Goal: Task Accomplishment & Management: Complete application form

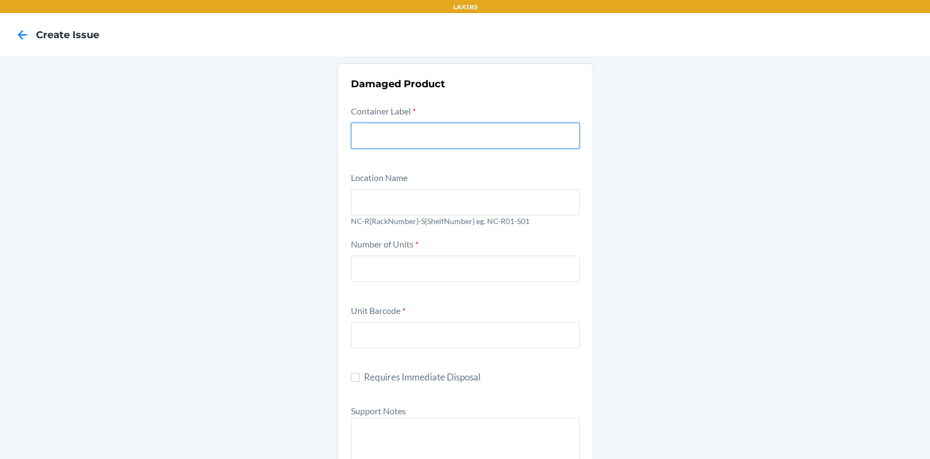
scroll to position [33, 0]
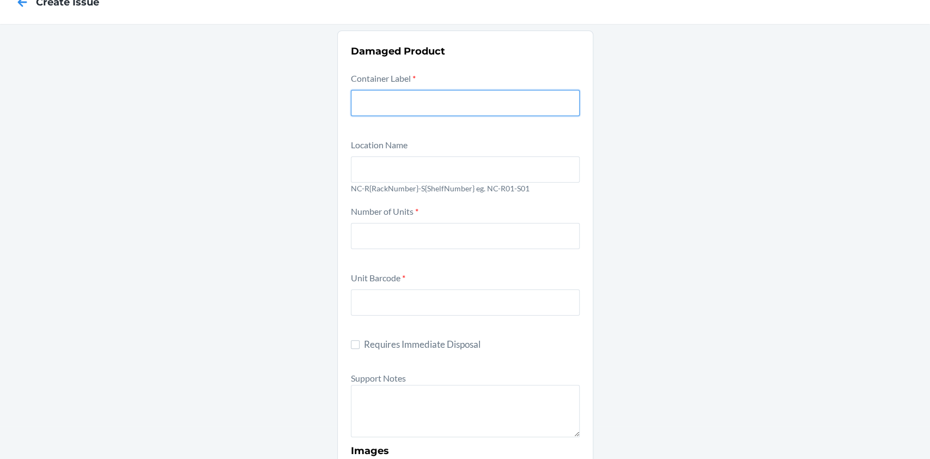
click at [438, 107] on input "text" at bounding box center [465, 103] width 229 height 26
paste input "9821514"
type input "9821514"
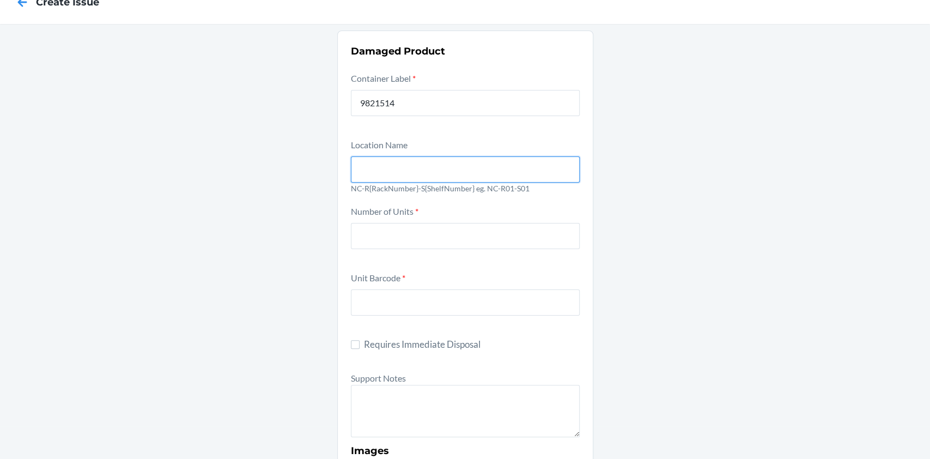
click at [416, 172] on input "text" at bounding box center [465, 169] width 229 height 26
type input "NC-R01-S01"
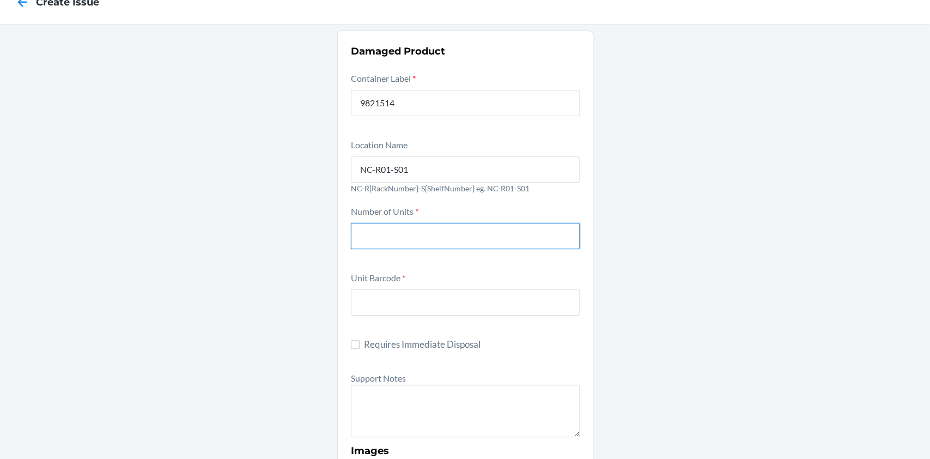
click at [383, 243] on input "number" at bounding box center [465, 236] width 229 height 26
type input "200"
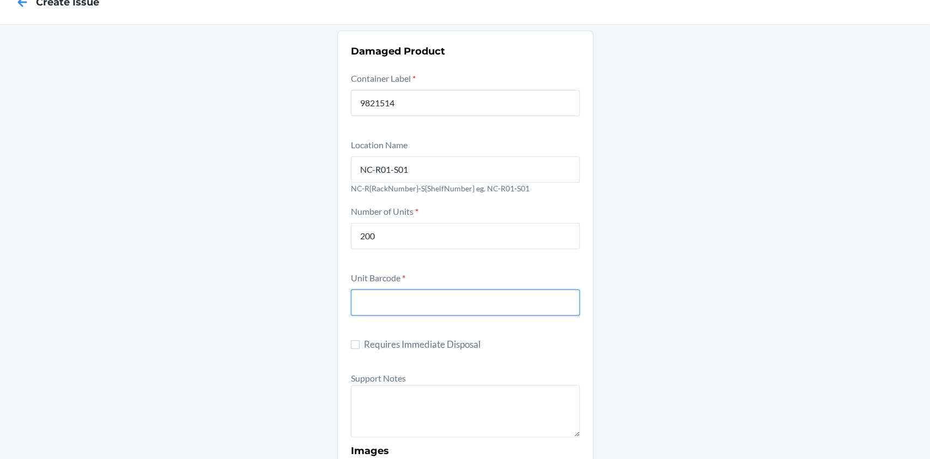
click at [391, 301] on input "text" at bounding box center [465, 302] width 229 height 26
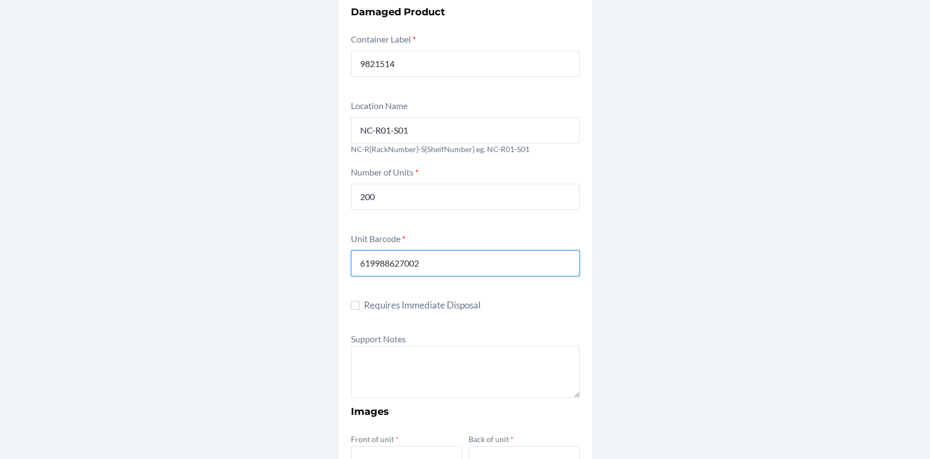
scroll to position [112, 0]
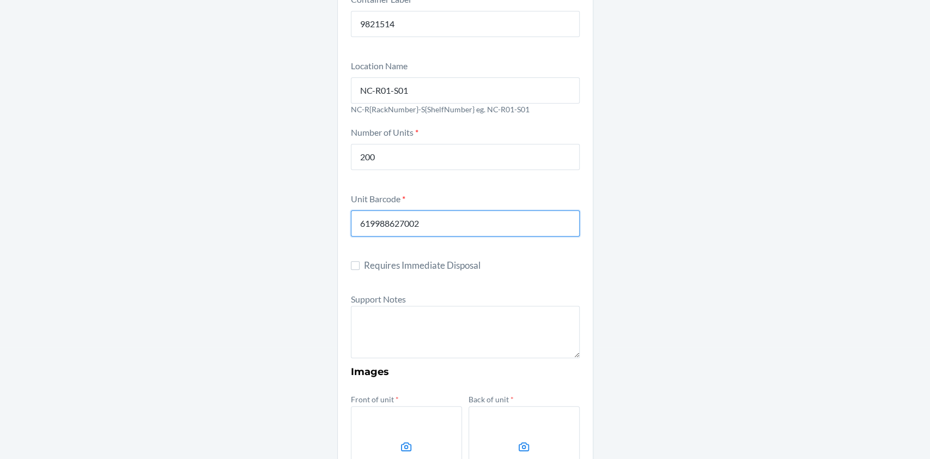
type input "619988627002"
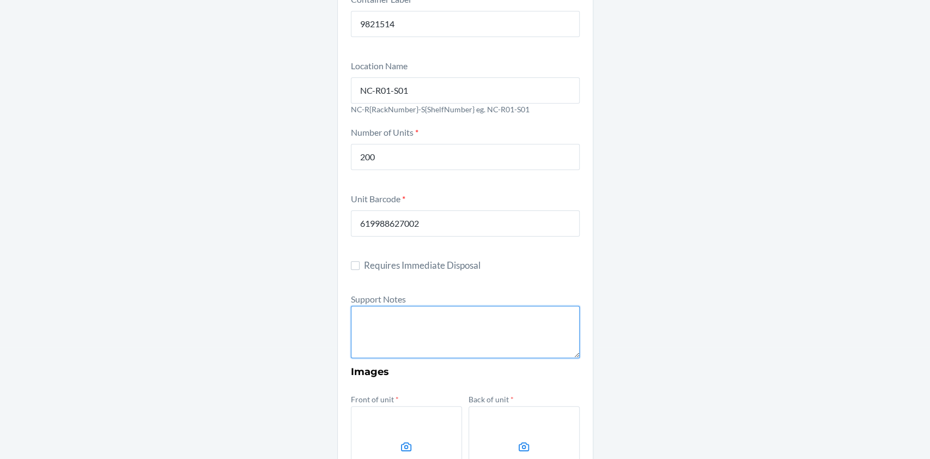
click at [392, 340] on textarea at bounding box center [465, 332] width 229 height 52
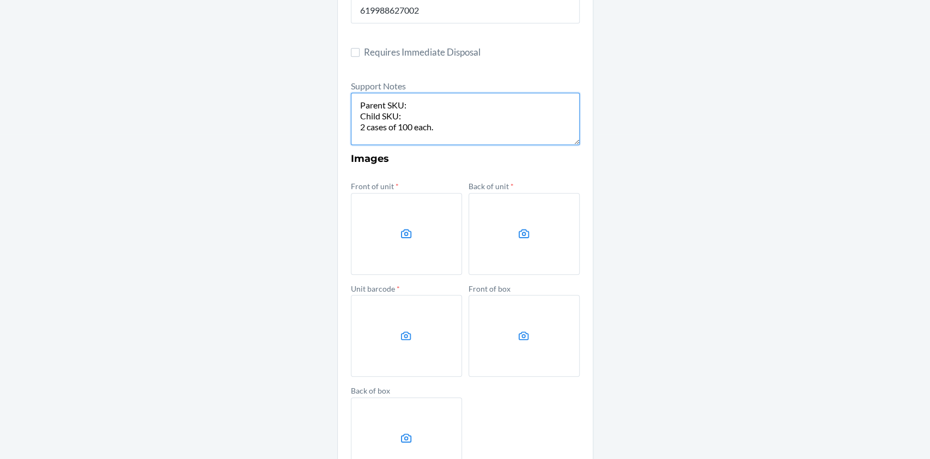
scroll to position [404, 0]
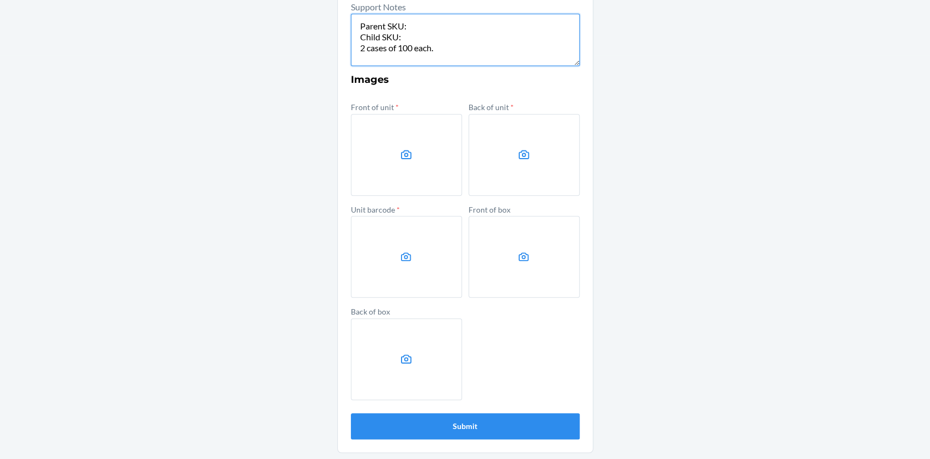
click at [426, 31] on textarea "Parent SKU: Child SKU: 2 cases of 100 each." at bounding box center [465, 40] width 229 height 52
paste textarea "DJYKWW29PD3"
click at [425, 33] on textarea "Parent SKU:DJYKWW29PD3 Child SKU: 2 cases of 100 each." at bounding box center [465, 40] width 229 height 52
paste textarea "DS6XAJYC952"
click at [396, 35] on textarea "Parent SKU:DJYKWW29PD3 Child SKU:DS6XAJYC952 2 cases of 100 each." at bounding box center [465, 40] width 229 height 52
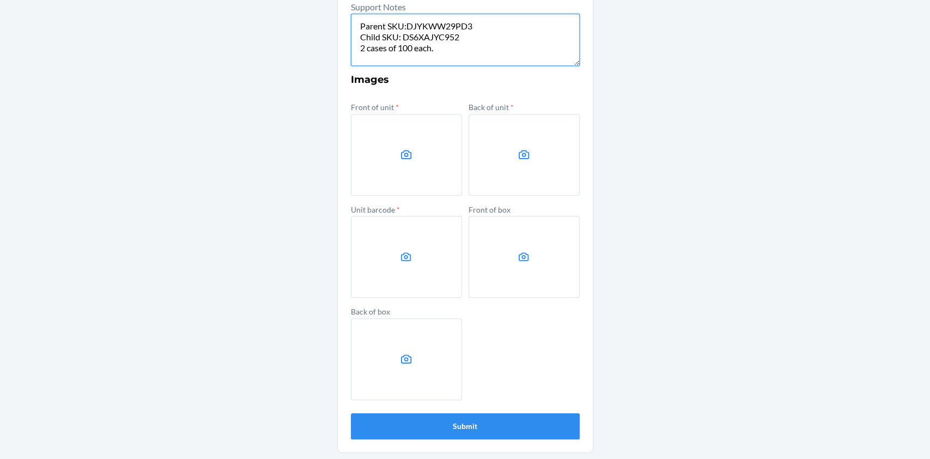
click at [402, 24] on textarea "Parent SKU:DJYKWW29PD3 Child SKU: DS6XAJYC952 2 cases of 100 each." at bounding box center [465, 40] width 229 height 52
click at [449, 81] on h3 "Images" at bounding box center [465, 79] width 229 height 14
click at [400, 261] on icon at bounding box center [406, 257] width 13 height 13
click at [0, 0] on input "file" at bounding box center [0, 0] width 0 height 0
click at [501, 153] on label at bounding box center [524, 155] width 111 height 82
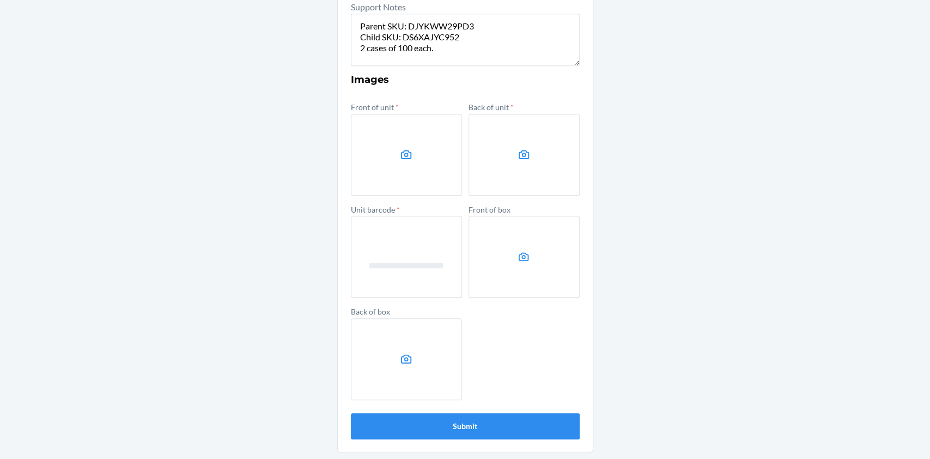
click at [0, 0] on input "file" at bounding box center [0, 0] width 0 height 0
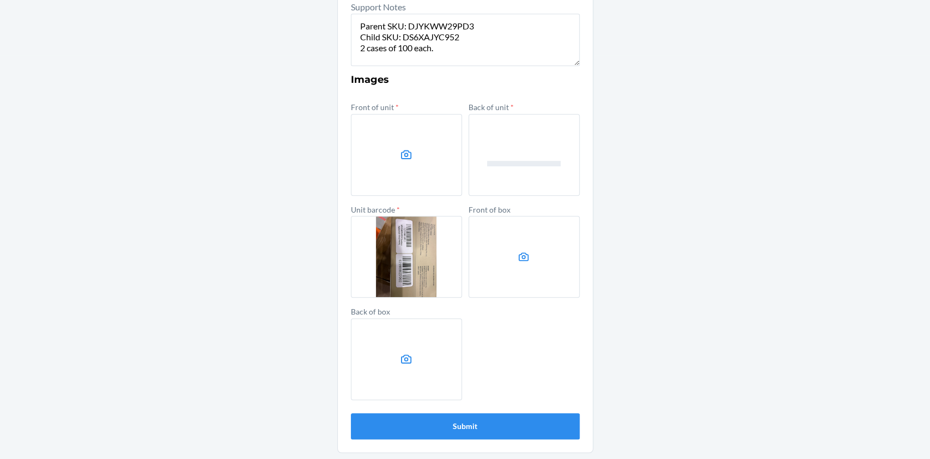
click at [397, 166] on label at bounding box center [406, 155] width 111 height 82
click at [0, 0] on input "file" at bounding box center [0, 0] width 0 height 0
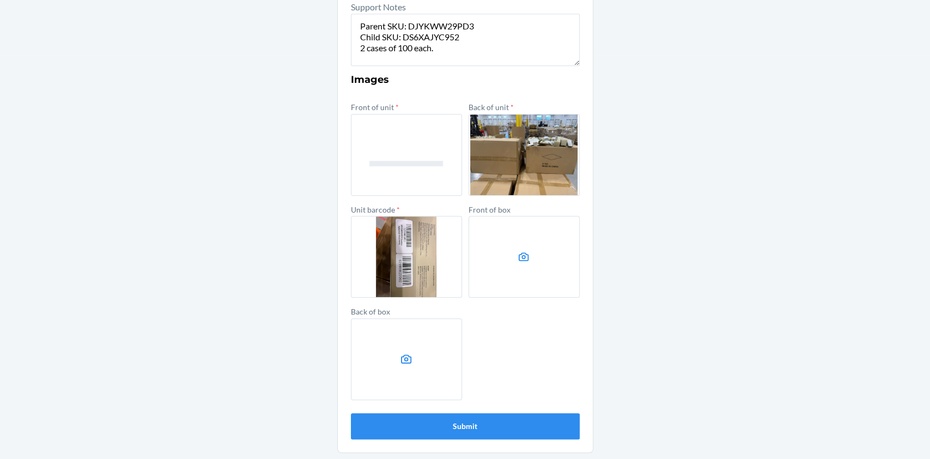
click at [519, 268] on label at bounding box center [524, 257] width 111 height 82
click at [0, 0] on input "file" at bounding box center [0, 0] width 0 height 0
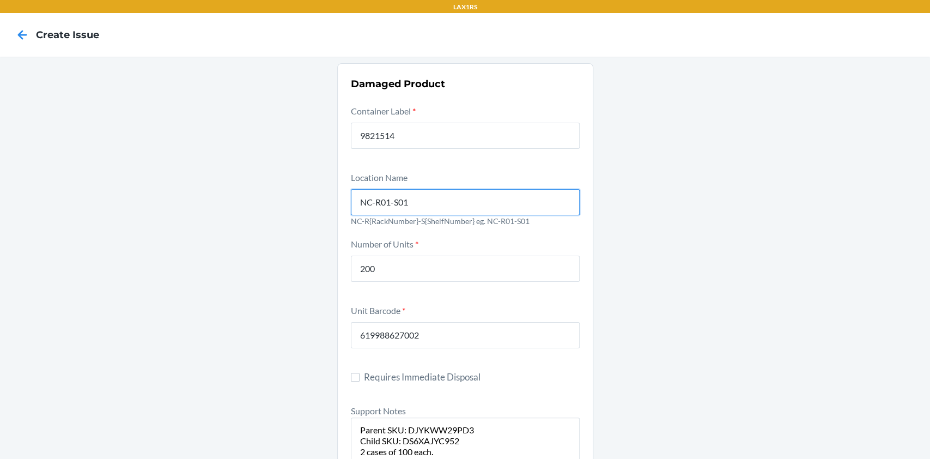
click at [528, 206] on input "NC-R01-S01" at bounding box center [465, 202] width 229 height 26
click at [389, 200] on input "NC-R01-S01" at bounding box center [465, 202] width 229 height 26
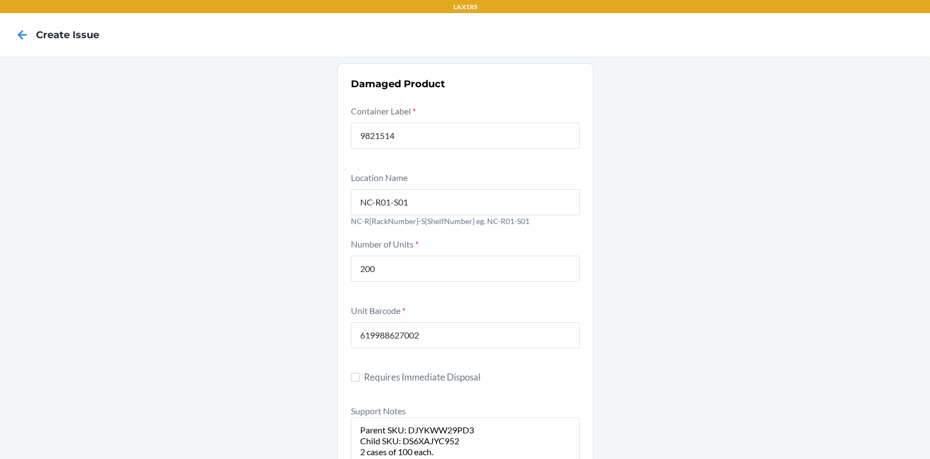
click at [488, 181] on div "Location Name NC-R01-S01 NC-R{RackNumber}-S{ShelfNumber} eg. NC-R01-S01" at bounding box center [465, 201] width 229 height 60
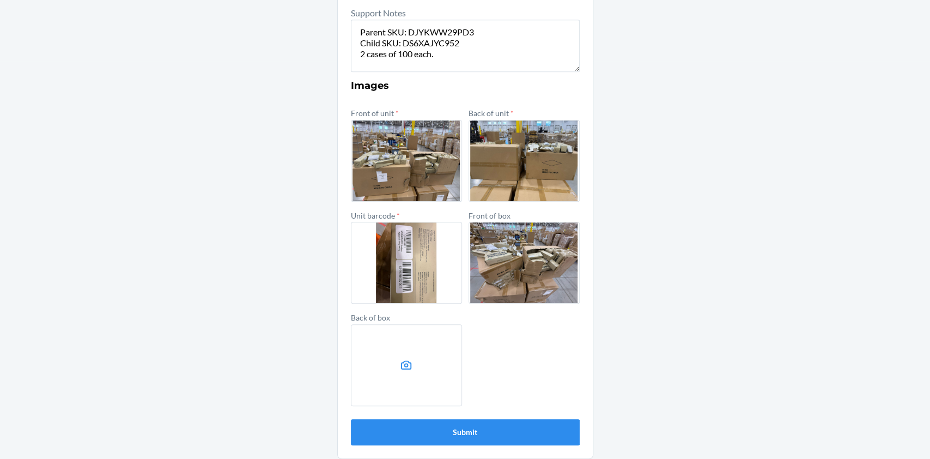
scroll to position [399, 0]
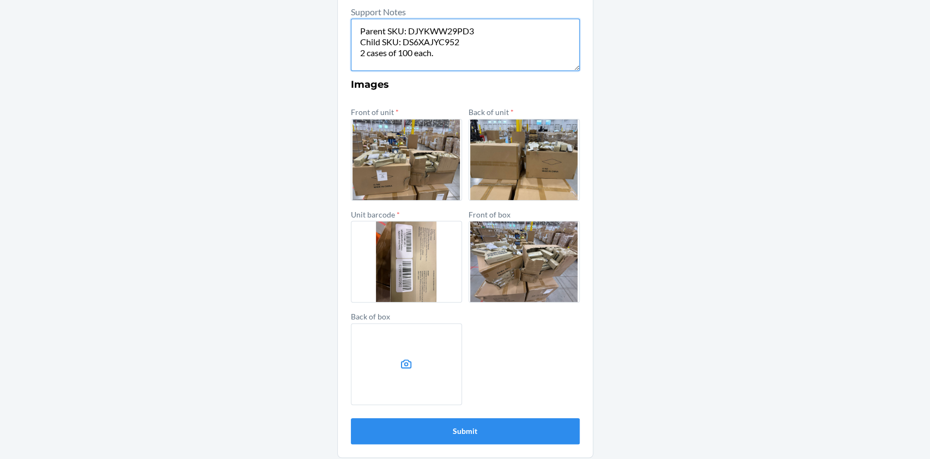
click at [469, 60] on textarea "Parent SKU: DJYKWW29PD3 Child SKU: DS6XAJYC952 2 cases of 100 each." at bounding box center [465, 45] width 229 height 52
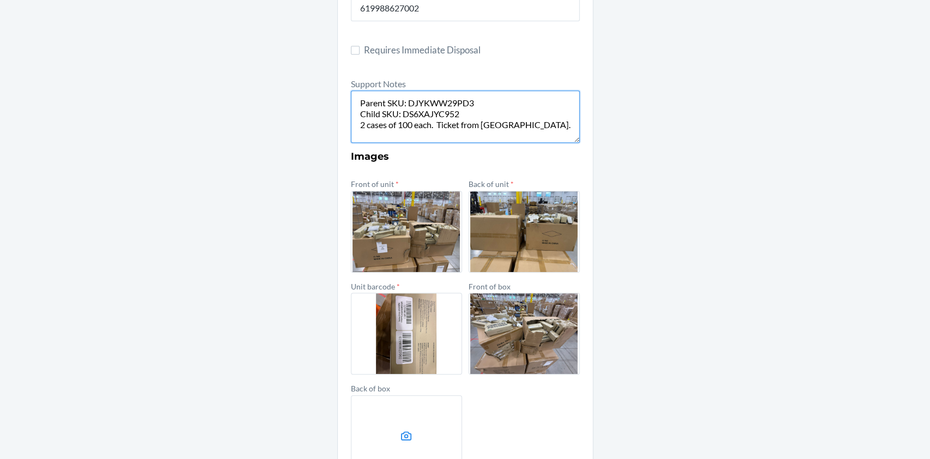
scroll to position [404, 0]
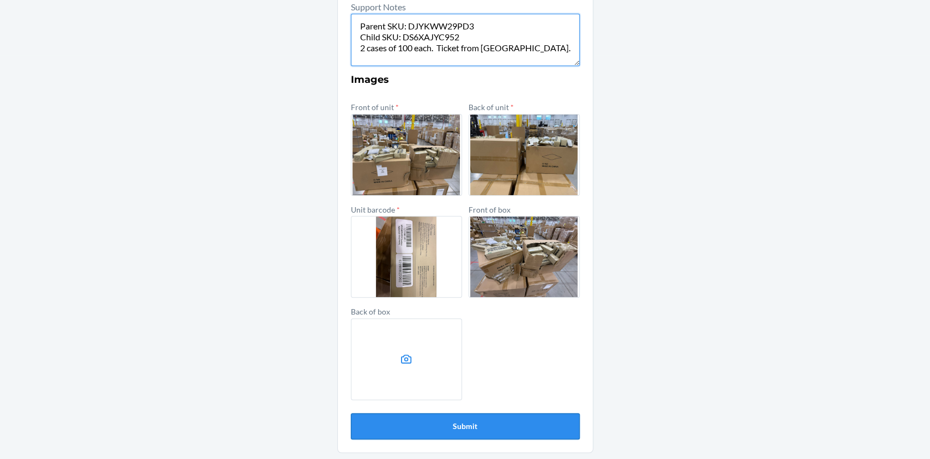
type textarea "Parent SKU: DJYKWW29PD3 Child SKU: DS6XAJYC952 2 cases of 100 each. Ticket from…"
click at [467, 426] on button "Submit" at bounding box center [465, 426] width 229 height 26
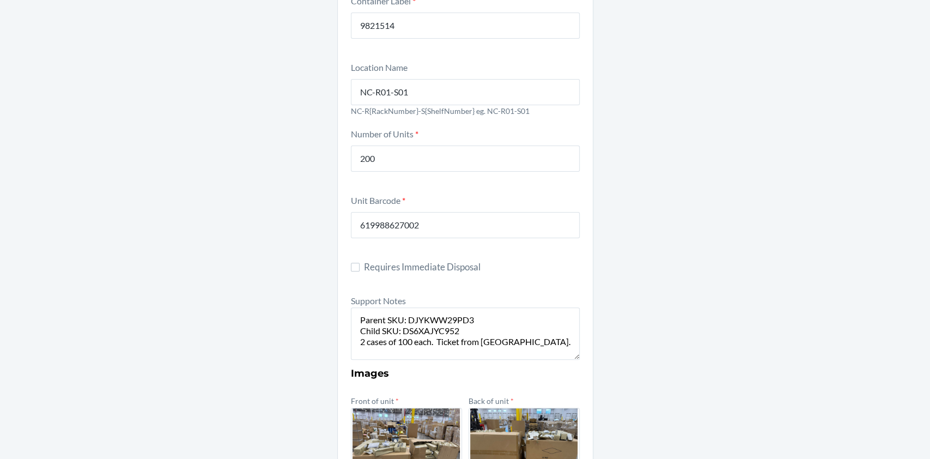
scroll to position [0, 0]
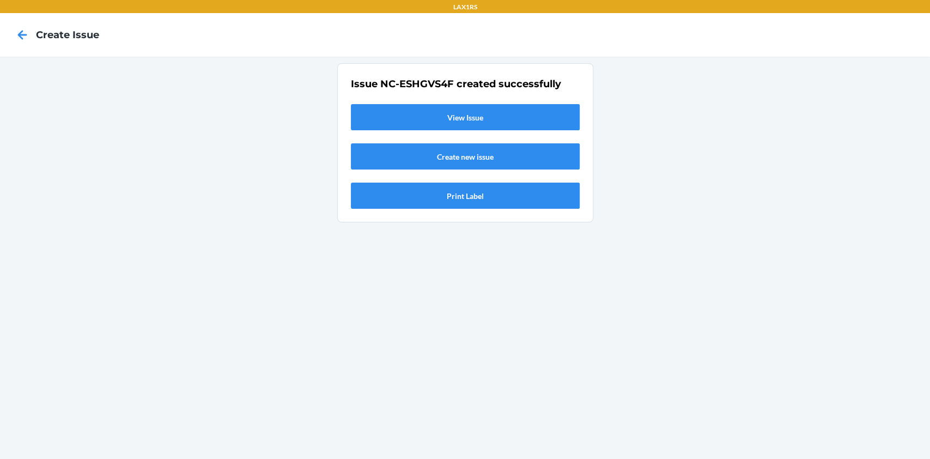
drag, startPoint x: 296, startPoint y: 223, endPoint x: 458, endPoint y: 25, distance: 256.0
click at [300, 216] on div "Issue NC-ESHGVS4F created successfully View Issue Create new issue Print Label" at bounding box center [465, 258] width 930 height 402
click at [487, 166] on link "Create new issue" at bounding box center [465, 156] width 229 height 26
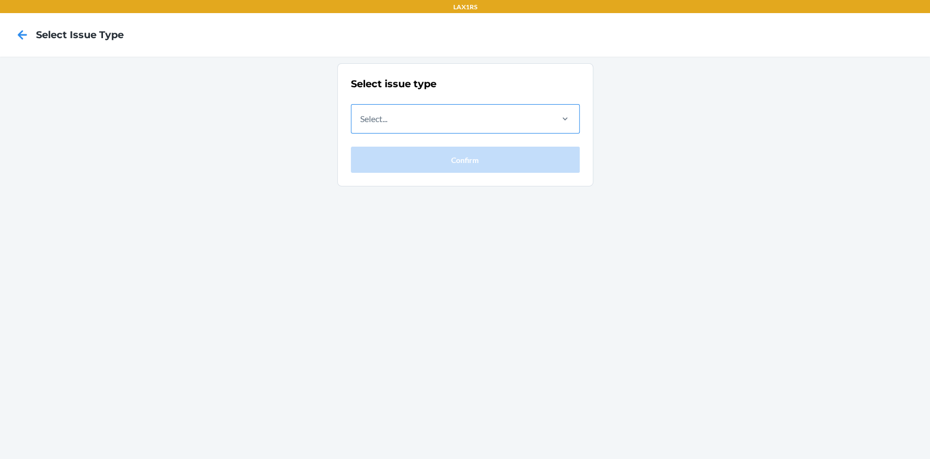
click at [511, 125] on div "Select..." at bounding box center [451, 119] width 199 height 28
click at [361, 125] on input "Select..." at bounding box center [360, 118] width 1 height 13
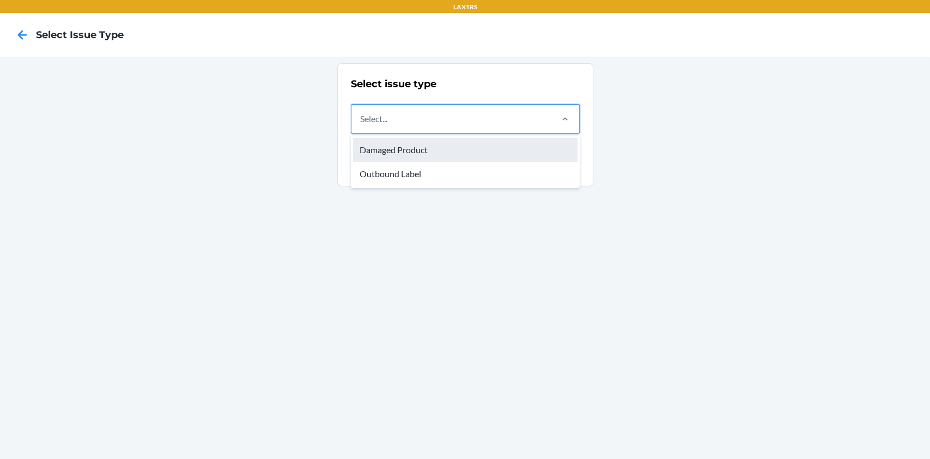
click at [489, 160] on div "Damaged Product" at bounding box center [465, 150] width 225 height 24
click at [361, 125] on input "option Damaged Product focused, 1 of 2. 2 results available. Use Up and Down to…" at bounding box center [360, 118] width 1 height 13
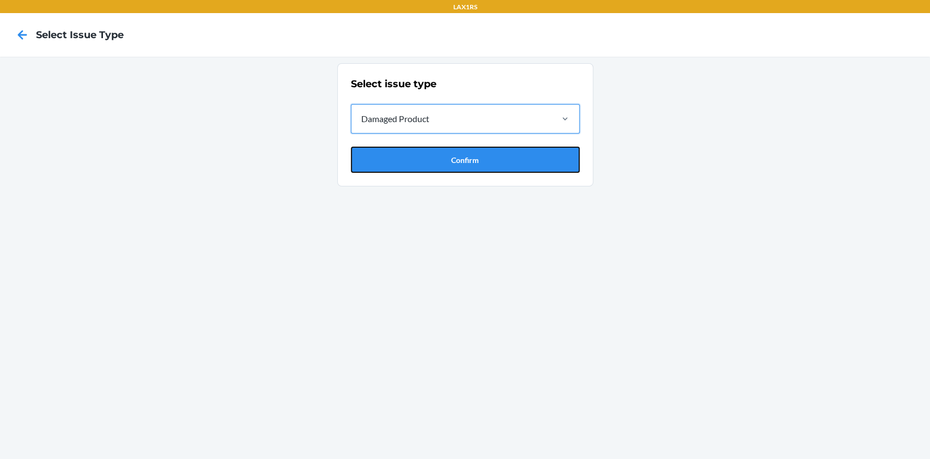
click at [489, 160] on button "Confirm" at bounding box center [465, 160] width 229 height 26
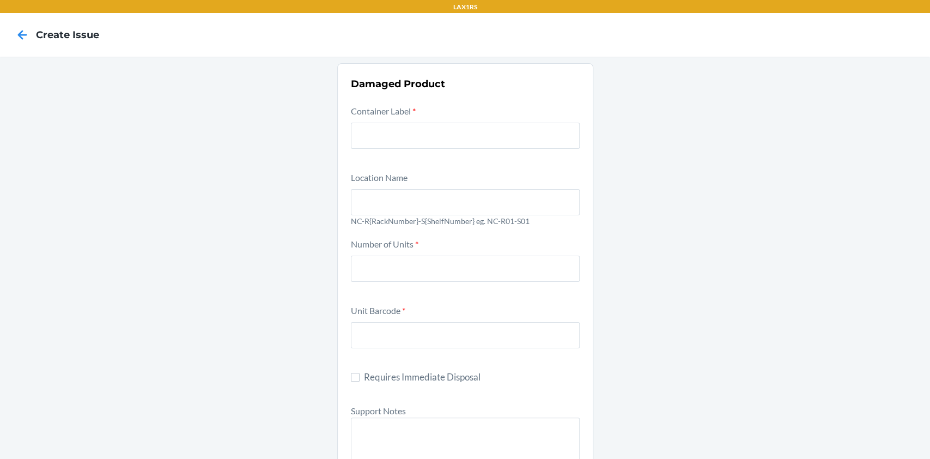
click at [423, 148] on div "Container Label *" at bounding box center [465, 134] width 229 height 60
click at [423, 142] on input "text" at bounding box center [465, 136] width 229 height 26
paste input "9727831"
click at [358, 141] on input "9727831" at bounding box center [465, 136] width 229 height 26
click at [445, 129] on input "9727831" at bounding box center [465, 136] width 229 height 26
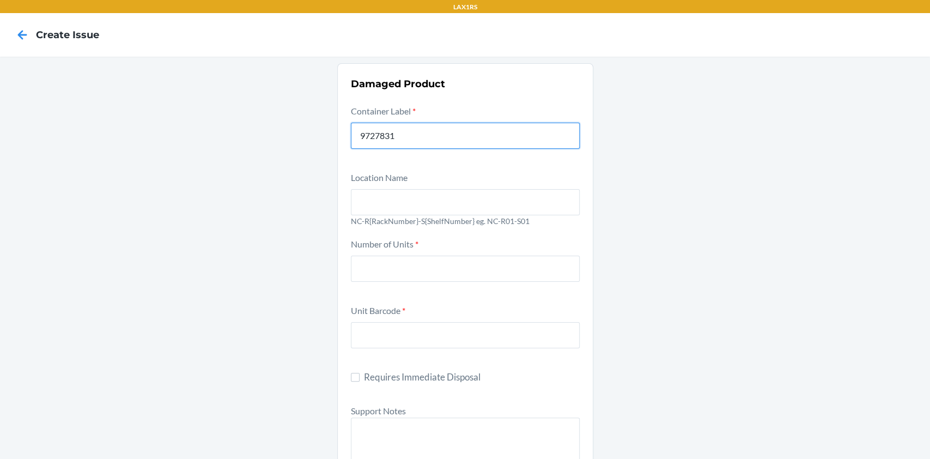
type input "9727831"
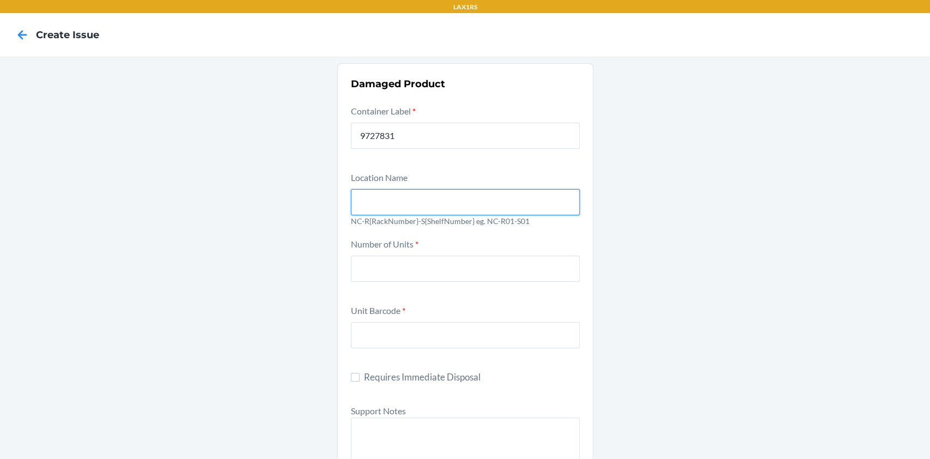
click at [378, 195] on input "text" at bounding box center [465, 202] width 229 height 26
type input "NC-R01-S01"
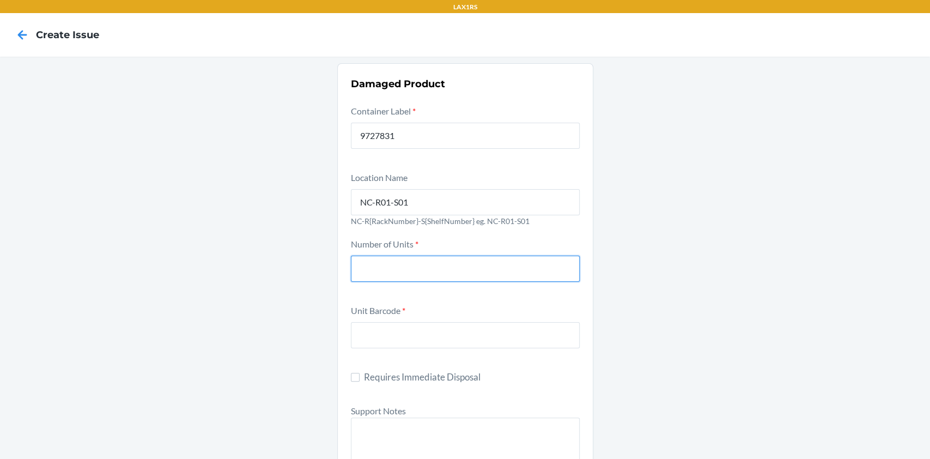
click at [405, 268] on input "number" at bounding box center [465, 269] width 229 height 26
type input "1"
click at [452, 260] on input "1" at bounding box center [465, 269] width 229 height 26
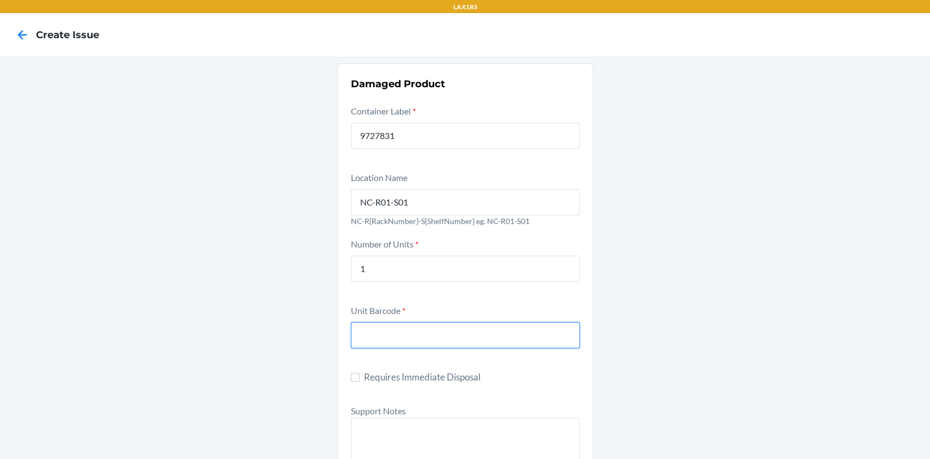
click at [370, 337] on input "text" at bounding box center [465, 335] width 229 height 26
click at [388, 334] on input "text" at bounding box center [465, 335] width 229 height 26
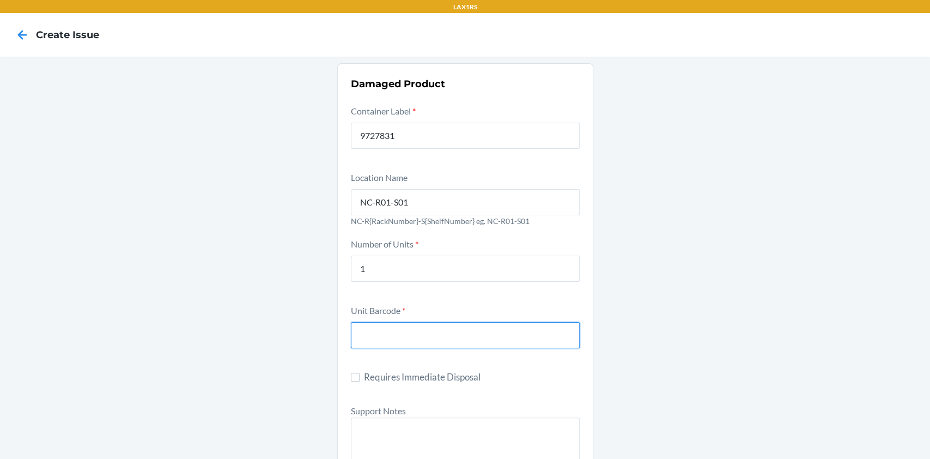
click at [401, 335] on input "text" at bounding box center [465, 335] width 229 height 26
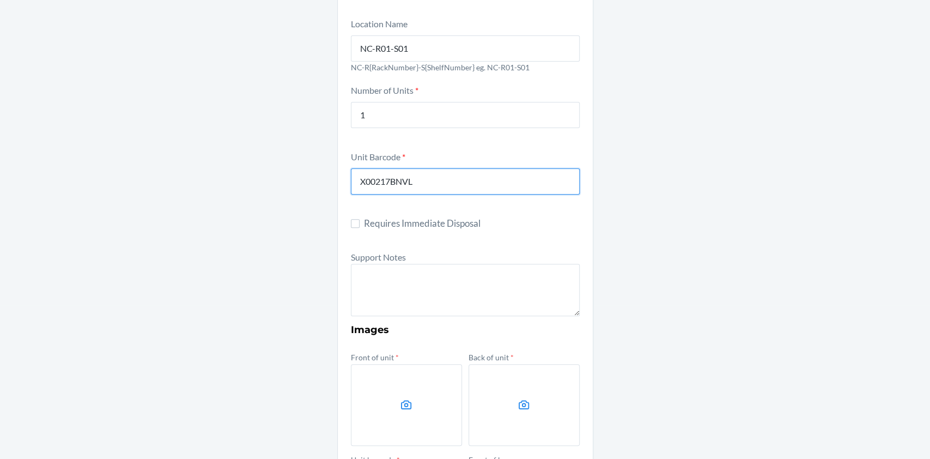
scroll to position [155, 0]
type input "X00217BNVL"
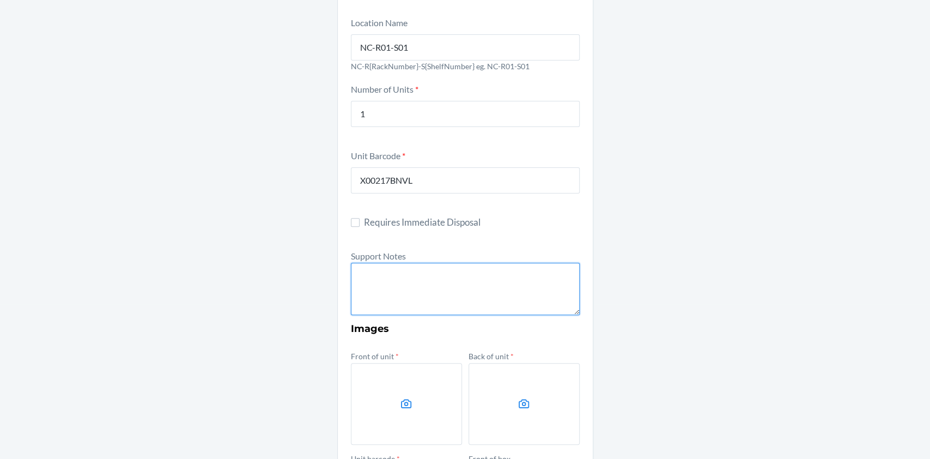
click at [390, 296] on textarea at bounding box center [465, 289] width 229 height 52
click at [374, 288] on textarea "Parent SKU: ChildSKU:" at bounding box center [465, 289] width 229 height 52
click at [409, 286] on textarea "Parent SKU: Child SKU:" at bounding box center [465, 289] width 229 height 52
click at [422, 273] on textarea "Parent SKU: Child SKU:" at bounding box center [465, 289] width 229 height 52
paste textarea "DB4IPL42ODI"
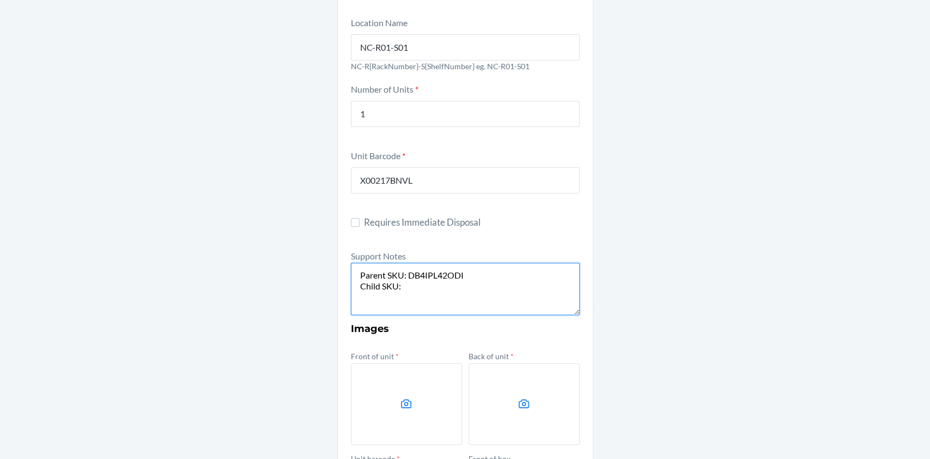
click at [453, 284] on textarea "Parent SKU: DB4IPL42ODI Child SKU:" at bounding box center [465, 289] width 229 height 52
paste textarea "DWGTZB3ZQY4"
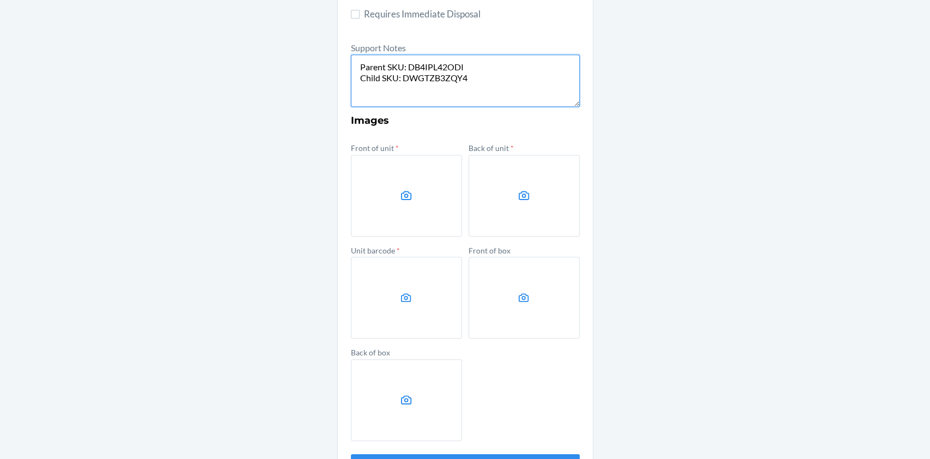
scroll to position [305, 0]
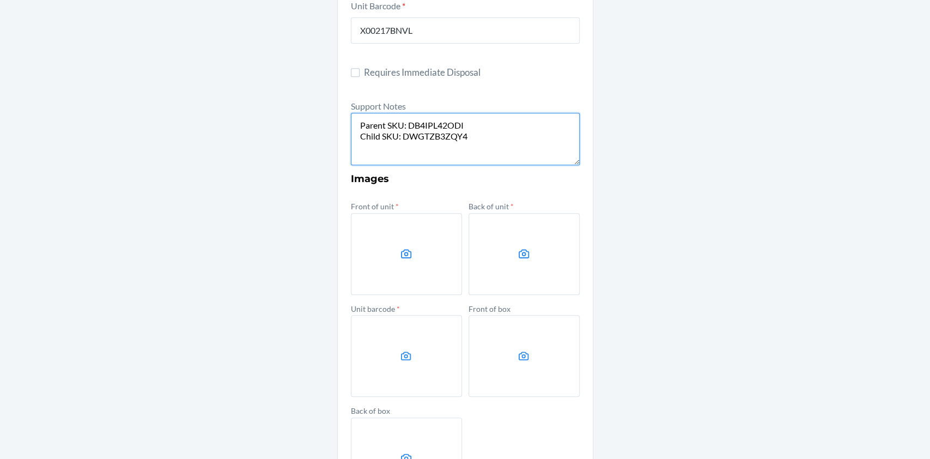
type textarea "Parent SKU: DB4IPL42ODI Child SKU: DWGTZB3ZQY4"
click at [403, 249] on icon at bounding box center [406, 253] width 13 height 13
click at [0, 0] on input "file" at bounding box center [0, 0] width 0 height 0
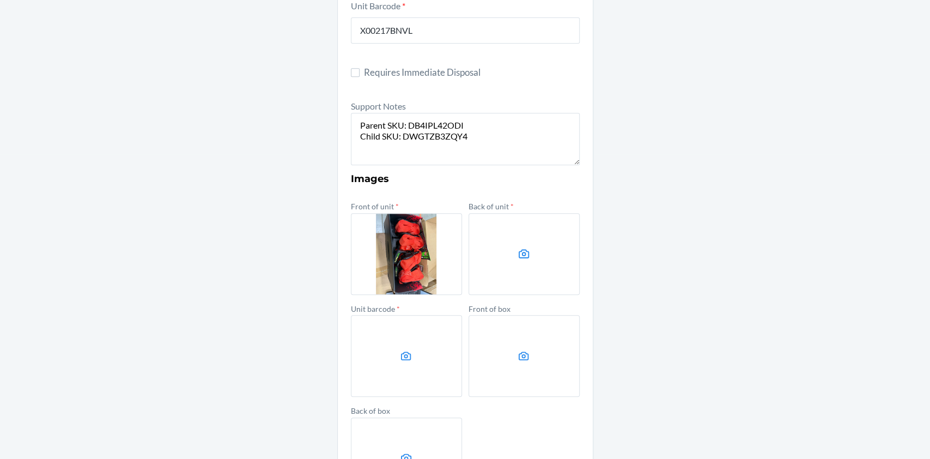
click at [510, 260] on label at bounding box center [524, 254] width 111 height 82
click at [0, 0] on input "file" at bounding box center [0, 0] width 0 height 0
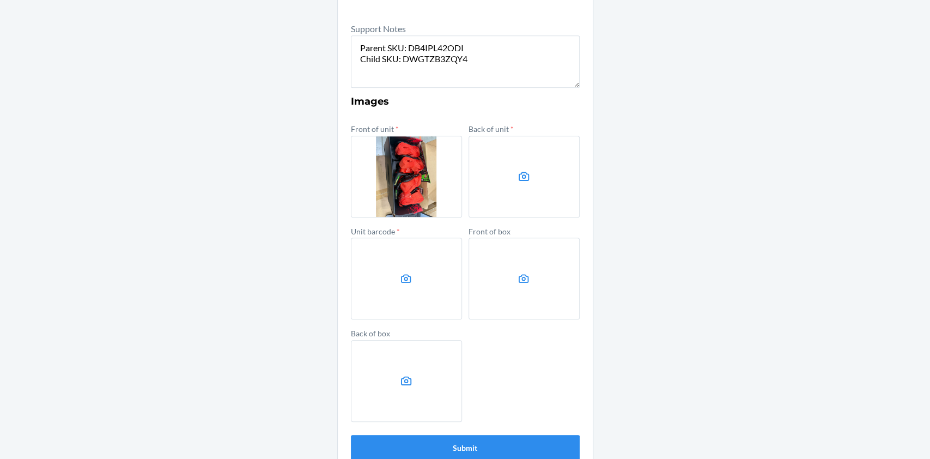
scroll to position [385, 0]
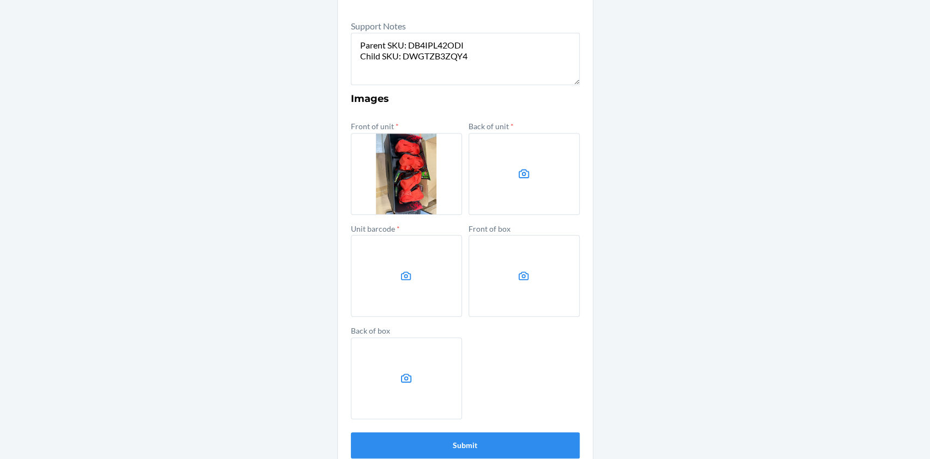
click at [423, 161] on label at bounding box center [406, 174] width 111 height 82
click at [0, 0] on input "file" at bounding box center [0, 0] width 0 height 0
click at [399, 199] on label at bounding box center [406, 174] width 111 height 82
click at [0, 0] on input "file" at bounding box center [0, 0] width 0 height 0
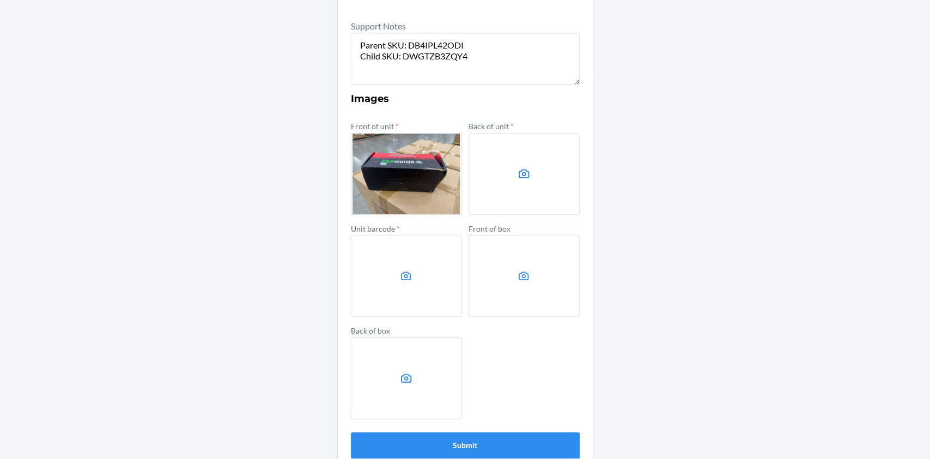
click at [518, 176] on icon at bounding box center [524, 173] width 13 height 13
click at [0, 0] on input "file" at bounding box center [0, 0] width 0 height 0
click at [427, 269] on label at bounding box center [406, 276] width 111 height 82
click at [0, 0] on input "file" at bounding box center [0, 0] width 0 height 0
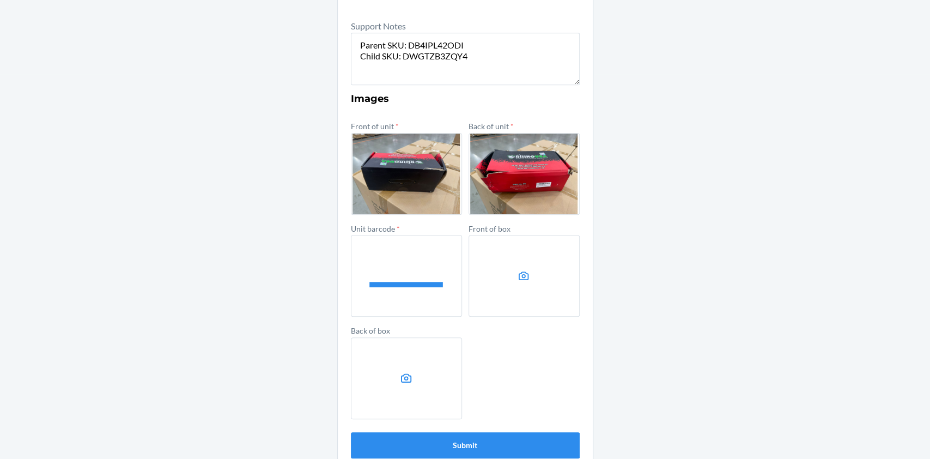
click at [507, 264] on label at bounding box center [524, 276] width 111 height 82
click at [0, 0] on input "file" at bounding box center [0, 0] width 0 height 0
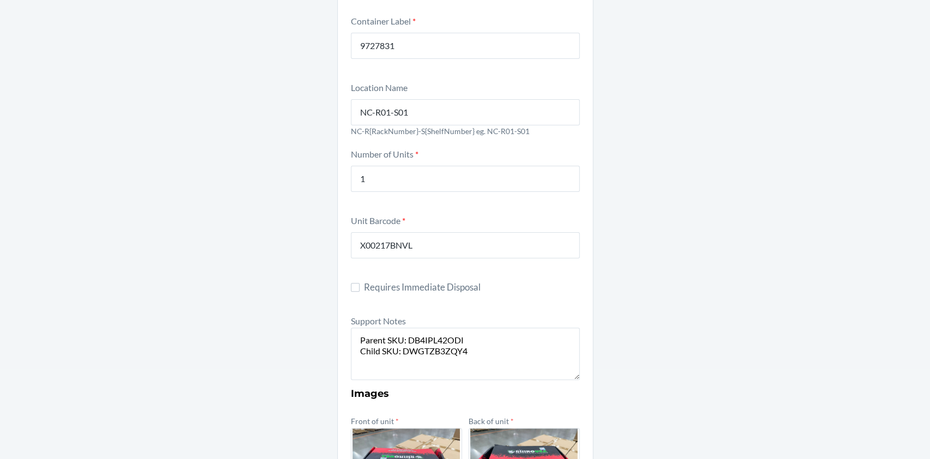
scroll to position [0, 0]
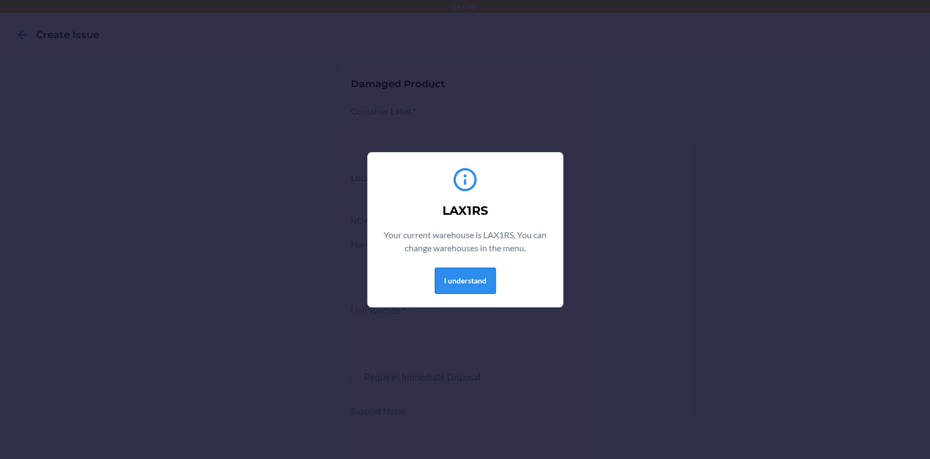
click at [449, 280] on button "I understand" at bounding box center [465, 281] width 61 height 26
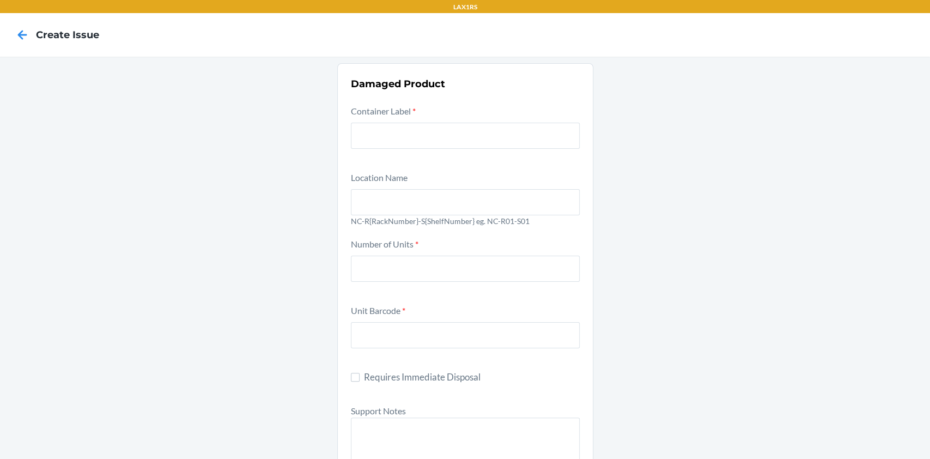
click at [36, 41] on h4 "Create Issue" at bounding box center [67, 35] width 63 height 14
click at [6, 33] on nav "Create Issue" at bounding box center [465, 35] width 930 height 44
click at [19, 35] on icon at bounding box center [22, 34] width 9 height 9
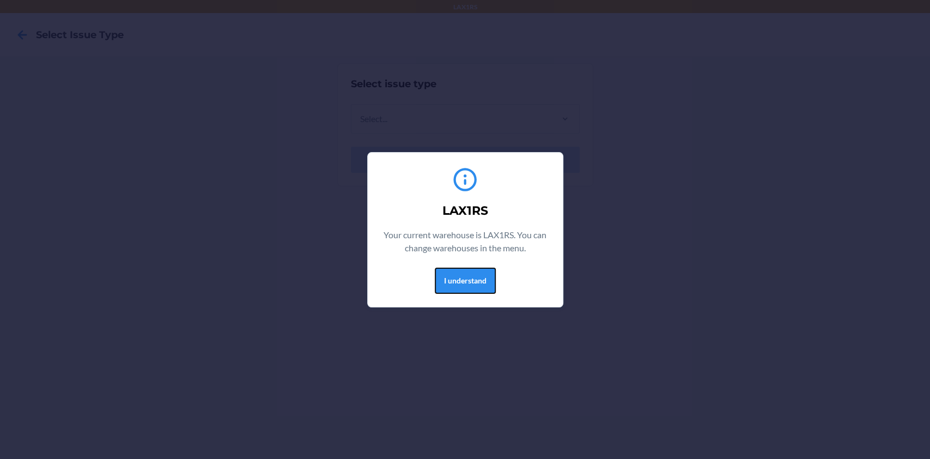
click at [453, 271] on button "I understand" at bounding box center [465, 281] width 61 height 26
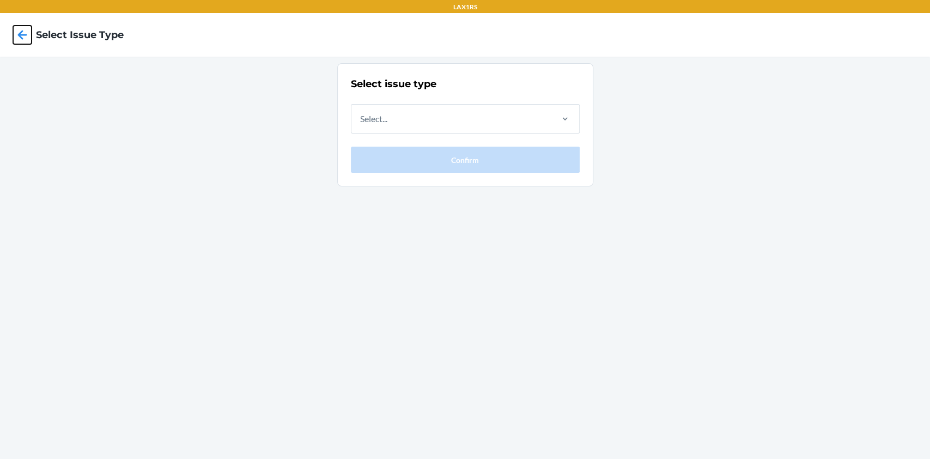
click at [22, 39] on icon at bounding box center [22, 35] width 19 height 19
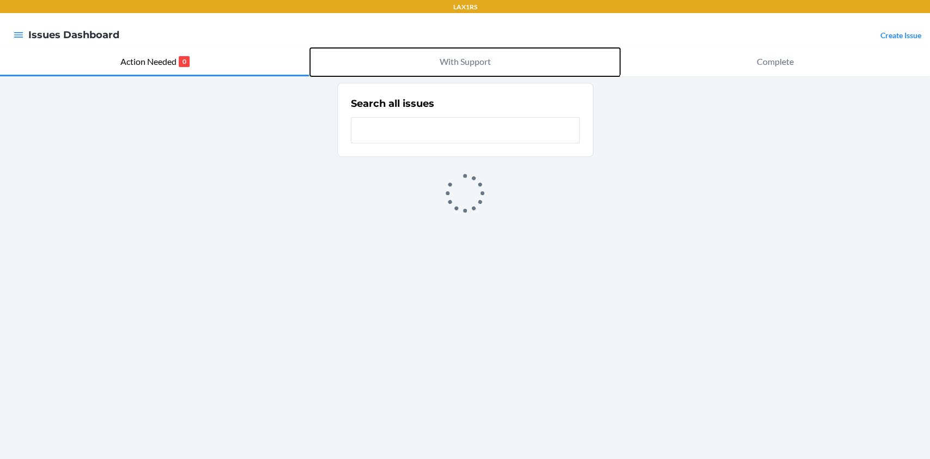
click at [477, 64] on p "With Support" at bounding box center [465, 61] width 51 height 13
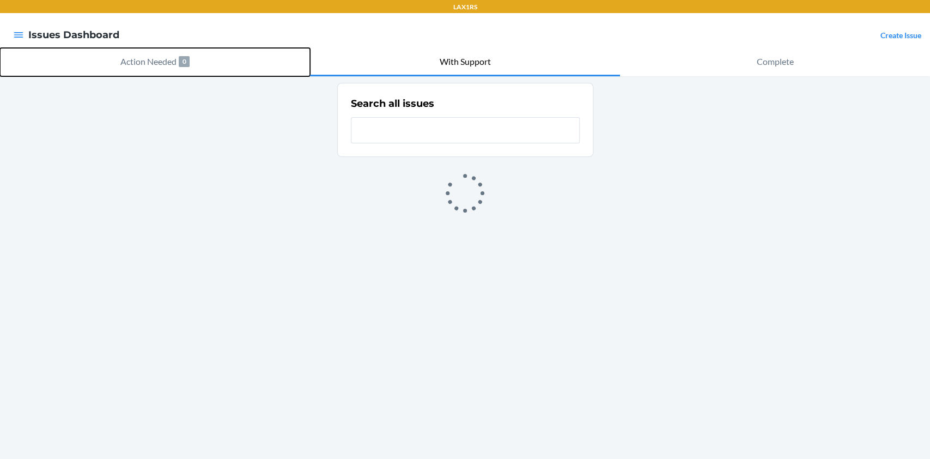
click at [232, 70] on button "Action Needed 0" at bounding box center [155, 62] width 310 height 28
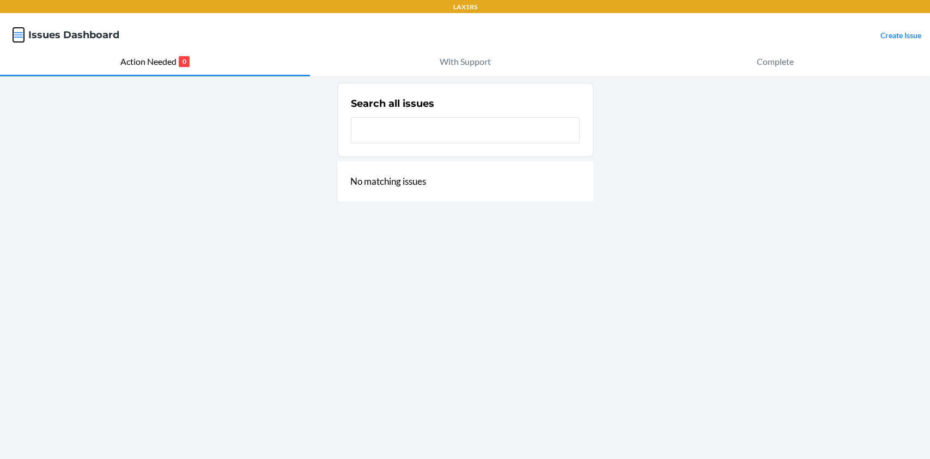
click at [13, 29] on icon "button" at bounding box center [18, 34] width 11 height 11
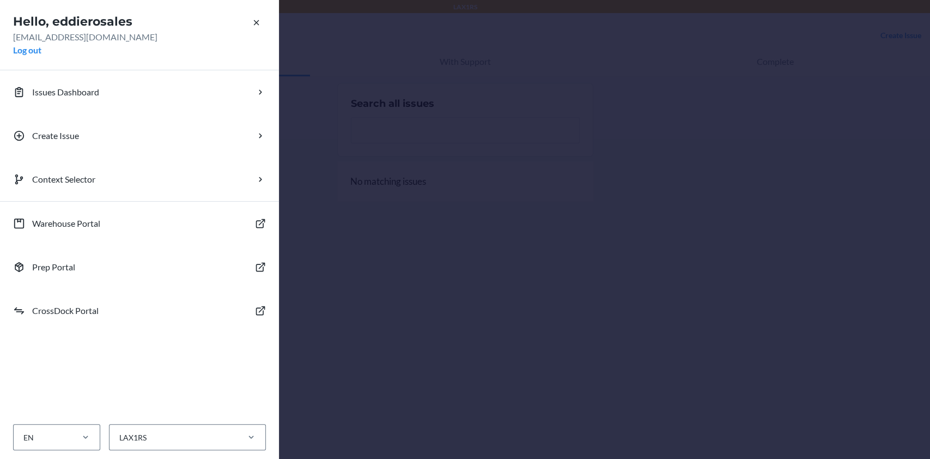
click at [376, 347] on div "Hello, eddierosales [EMAIL_ADDRESS][DOMAIN_NAME] Log out Issues Dashboard Creat…" at bounding box center [465, 229] width 930 height 459
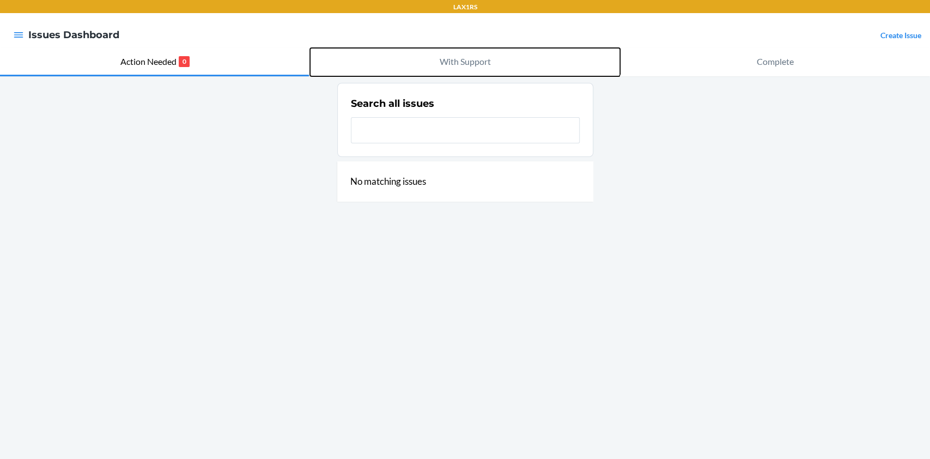
click at [458, 63] on p "With Support" at bounding box center [465, 61] width 51 height 13
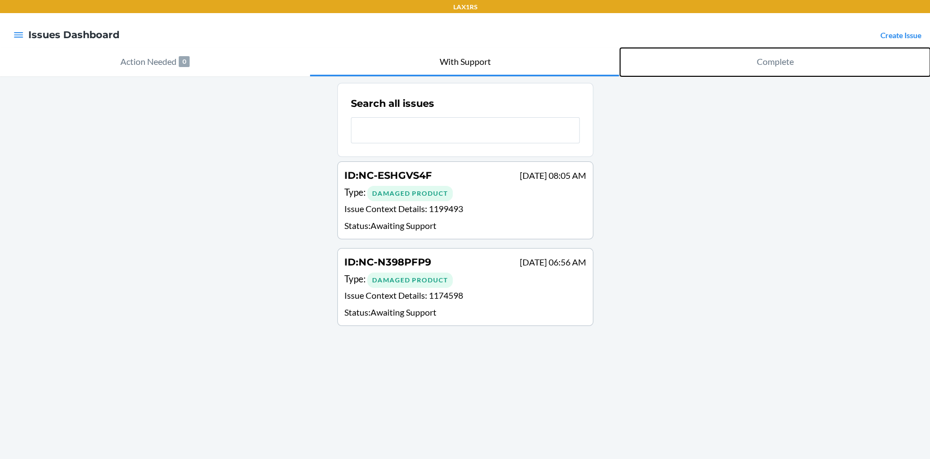
click at [701, 59] on button "Complete" at bounding box center [775, 62] width 310 height 28
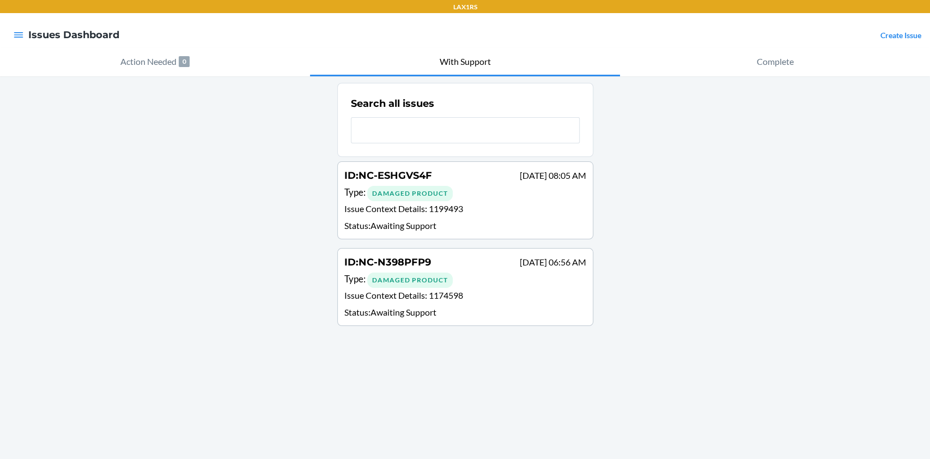
click at [484, 76] on div "Search all issues ID : NC-ESHGVS4F [DATE] 08:05 AM Type : Damaged Product Issue…" at bounding box center [465, 267] width 930 height 383
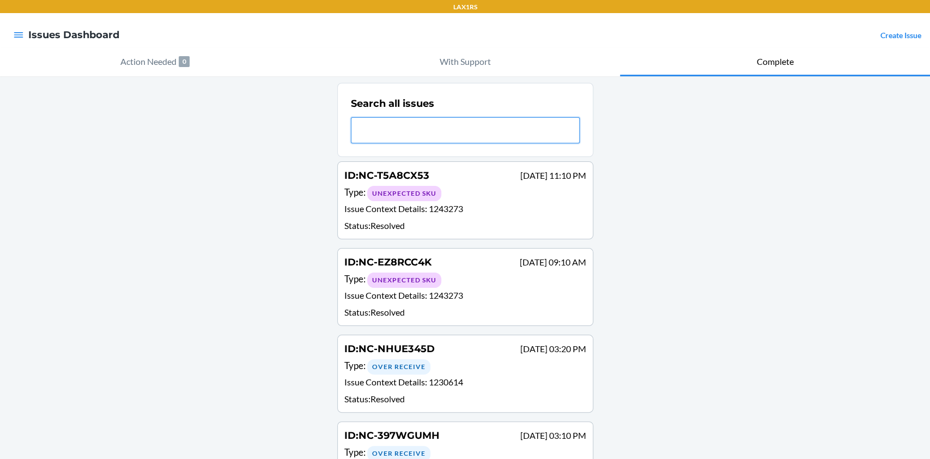
click at [491, 134] on input "text" at bounding box center [465, 130] width 229 height 26
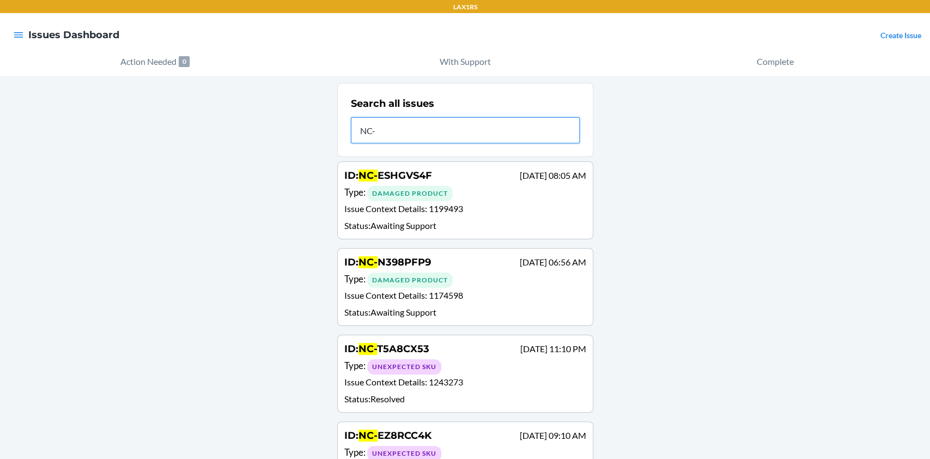
click at [491, 134] on input "NC-" at bounding box center [465, 130] width 229 height 26
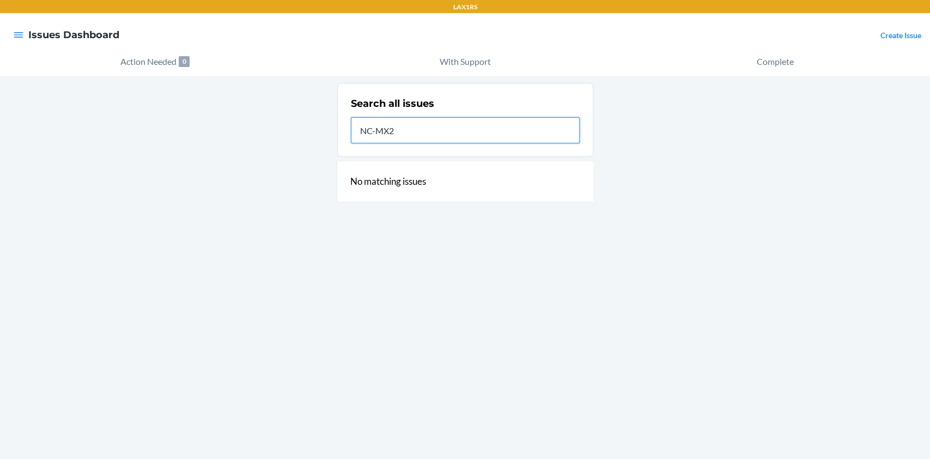
type input "NC-MX23"
click at [491, 134] on input "NC-MX23" at bounding box center [465, 130] width 229 height 26
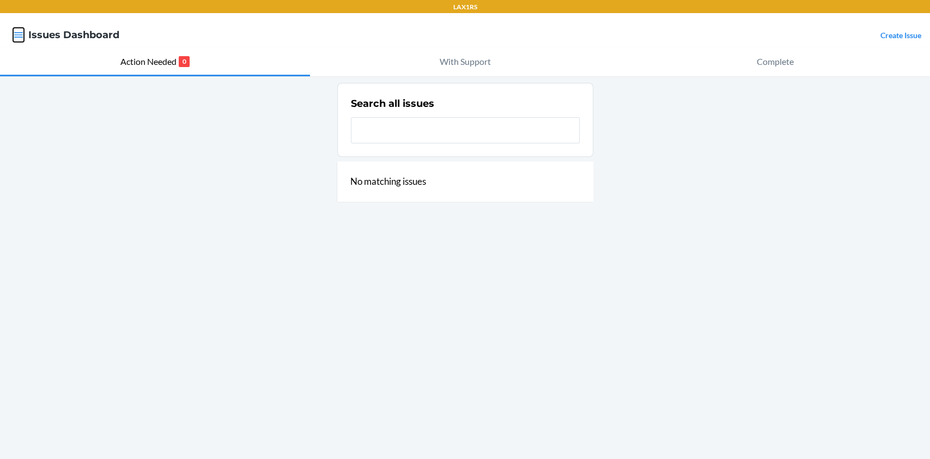
click at [23, 38] on icon "button" at bounding box center [18, 34] width 11 height 11
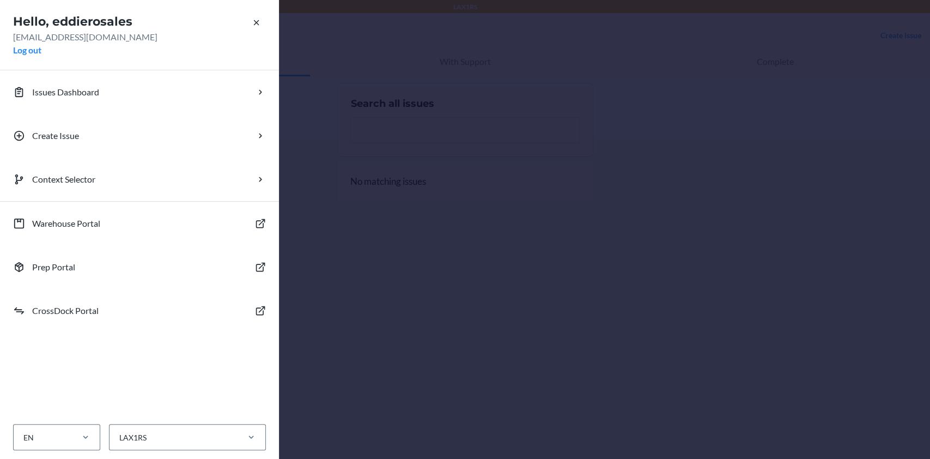
click at [183, 451] on nav "Hello, eddierosales [EMAIL_ADDRESS][DOMAIN_NAME] Log out Issues Dashboard Creat…" at bounding box center [139, 229] width 279 height 459
click at [187, 442] on div "LAX1RS" at bounding box center [174, 437] width 128 height 18
click at [119, 442] on input "option AMS1 focused, 1 of 44. 44 results available. Use Up and Down to choose o…" at bounding box center [118, 437] width 1 height 11
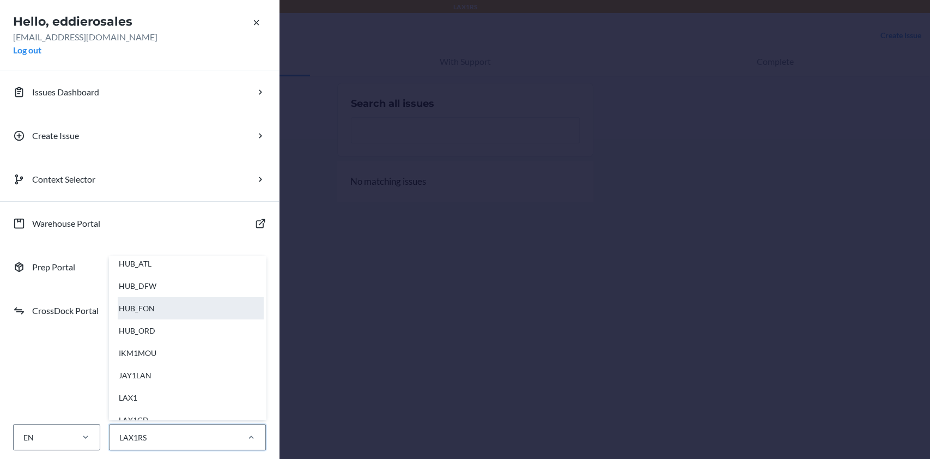
scroll to position [192, 0]
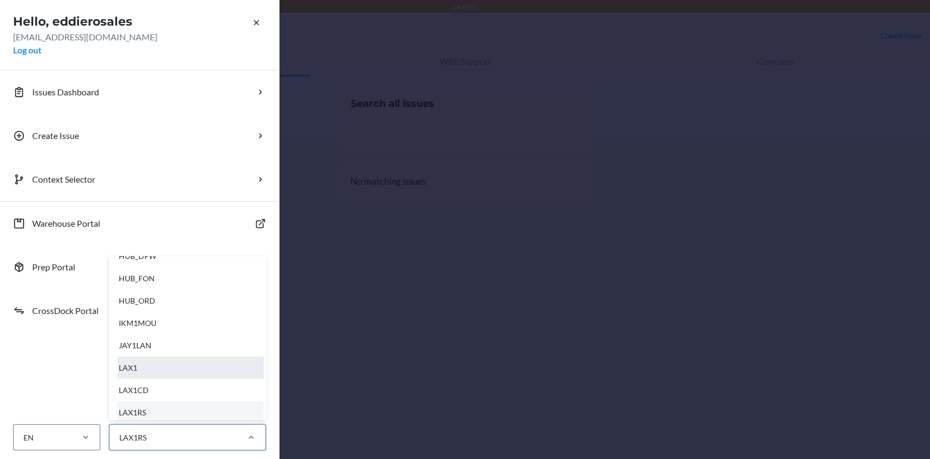
click at [129, 373] on div "LAX1" at bounding box center [191, 367] width 146 height 22
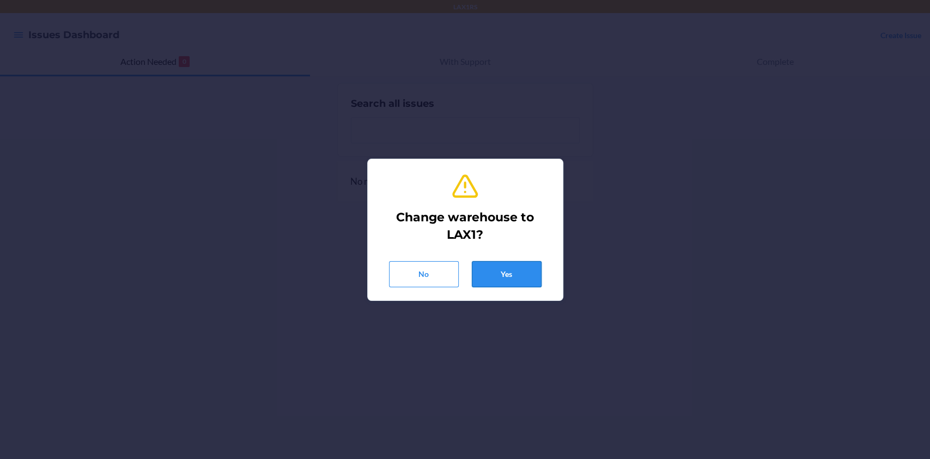
click at [514, 264] on button "Yes" at bounding box center [507, 274] width 70 height 26
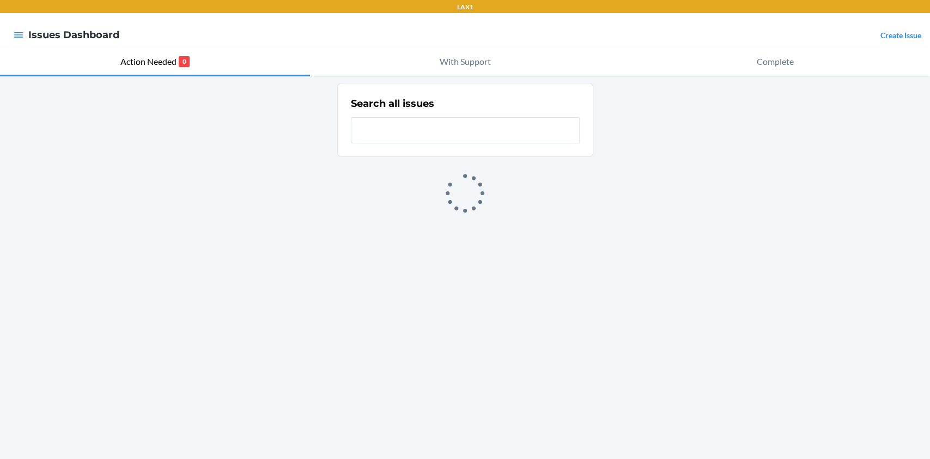
click at [447, 137] on input "text" at bounding box center [465, 130] width 229 height 26
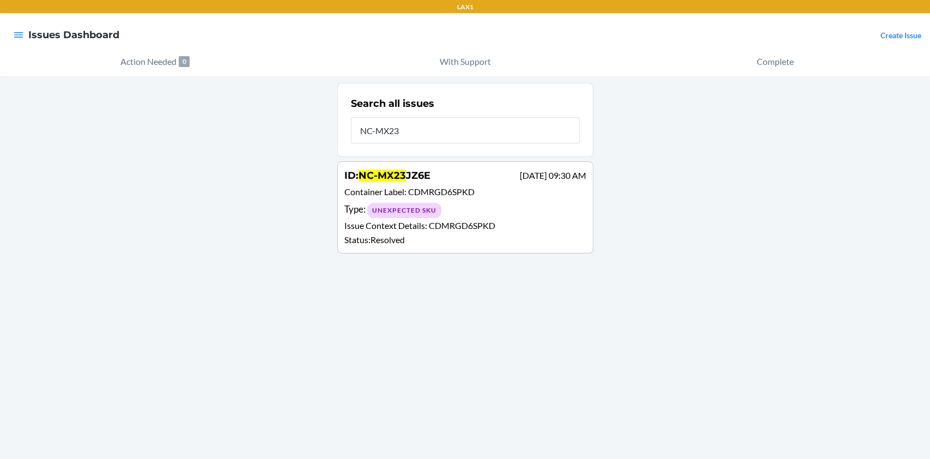
type input "NC-MX23"
click at [451, 196] on p "Container Label : CDMRGD6SPKD" at bounding box center [465, 193] width 242 height 16
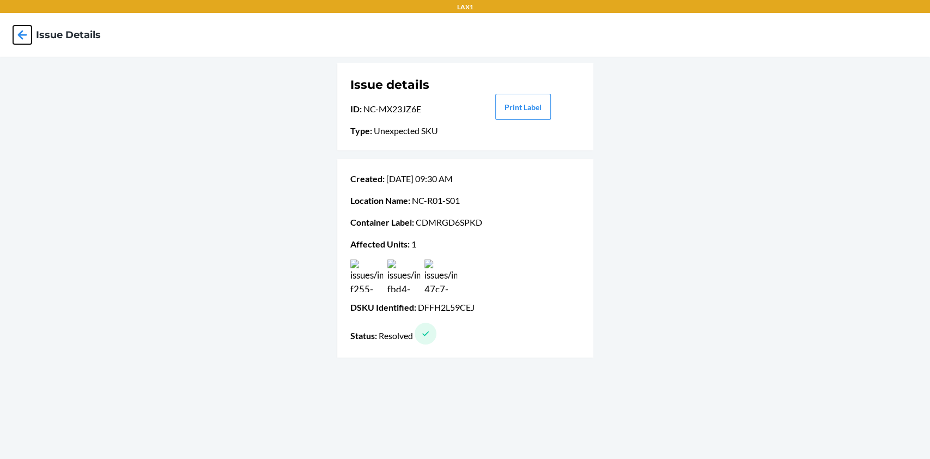
click at [27, 34] on icon at bounding box center [22, 35] width 19 height 19
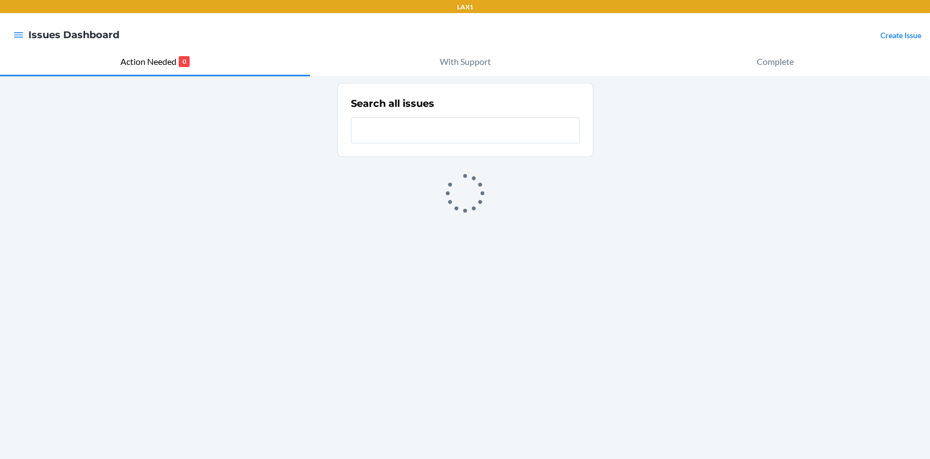
click at [391, 131] on input "text" at bounding box center [465, 130] width 229 height 26
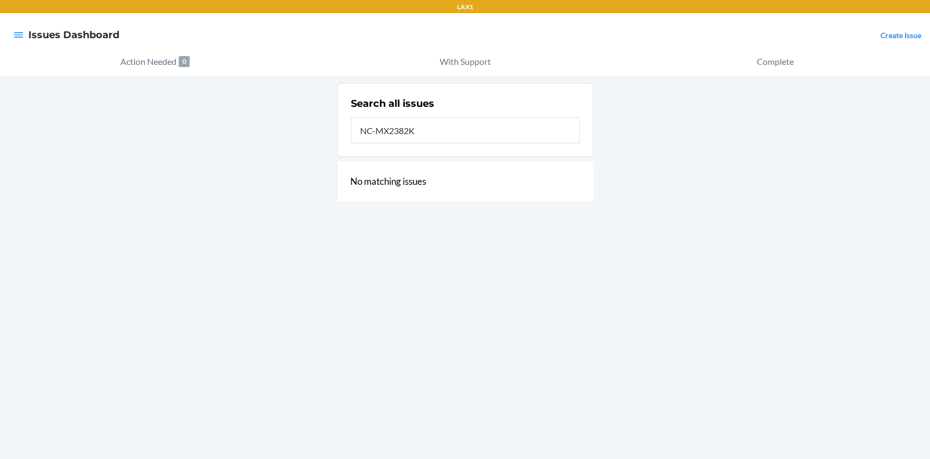
type input "NC-MX2382KH"
click at [391, 131] on input "NC-MX2382KH" at bounding box center [465, 130] width 229 height 26
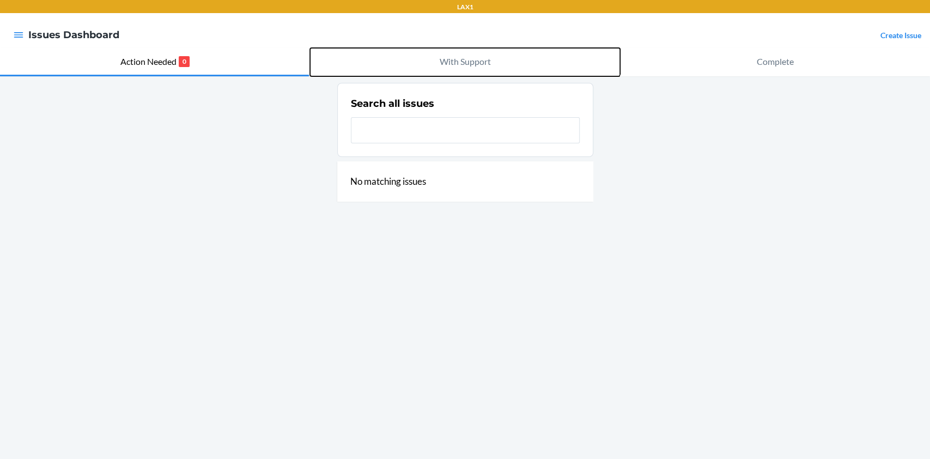
click at [474, 58] on p "With Support" at bounding box center [465, 61] width 51 height 13
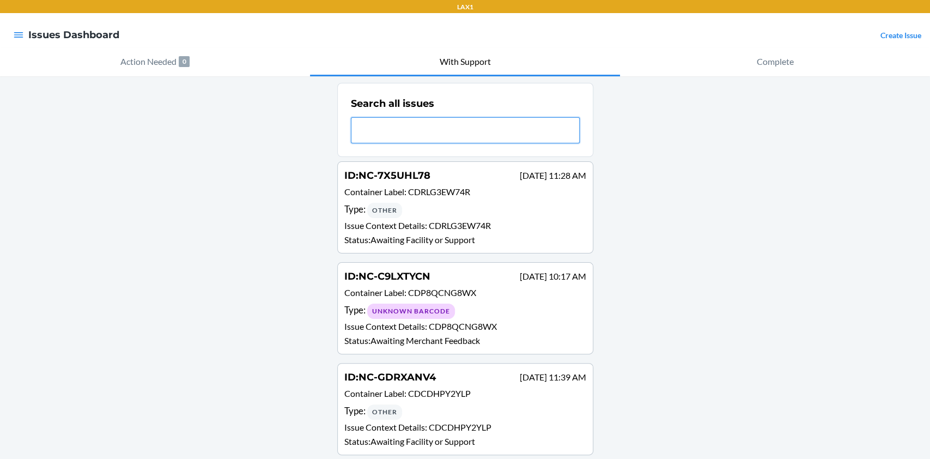
click at [425, 132] on input "text" at bounding box center [465, 130] width 229 height 26
paste input "NC-MX2382KH"
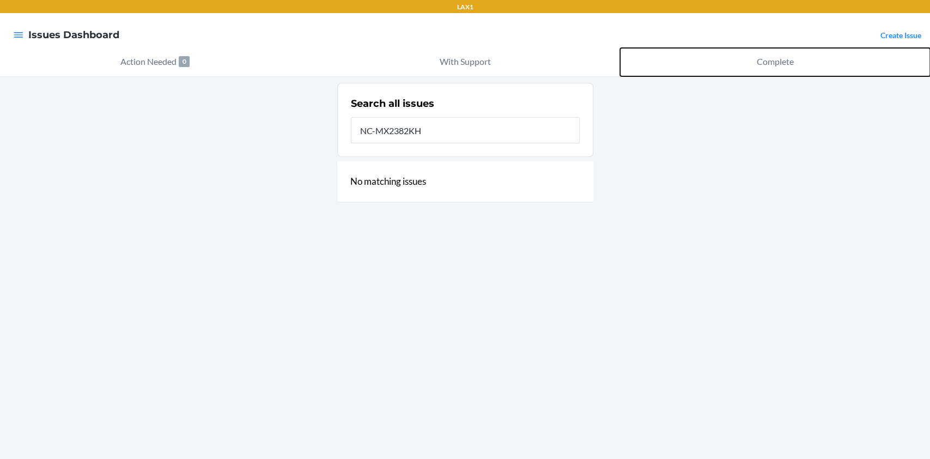
click at [738, 56] on button "Complete" at bounding box center [775, 62] width 310 height 28
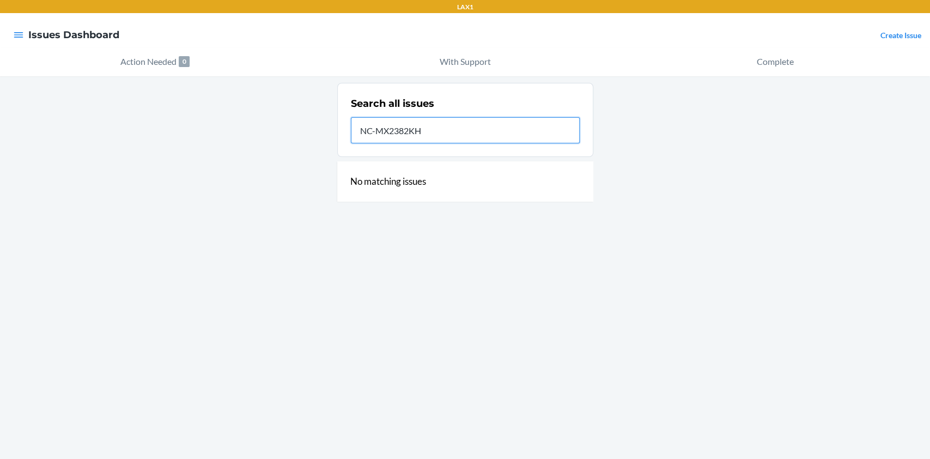
click at [533, 123] on input "NC-MX2382KH" at bounding box center [465, 130] width 229 height 26
type input "N"
click at [519, 126] on input "text" at bounding box center [465, 130] width 229 height 26
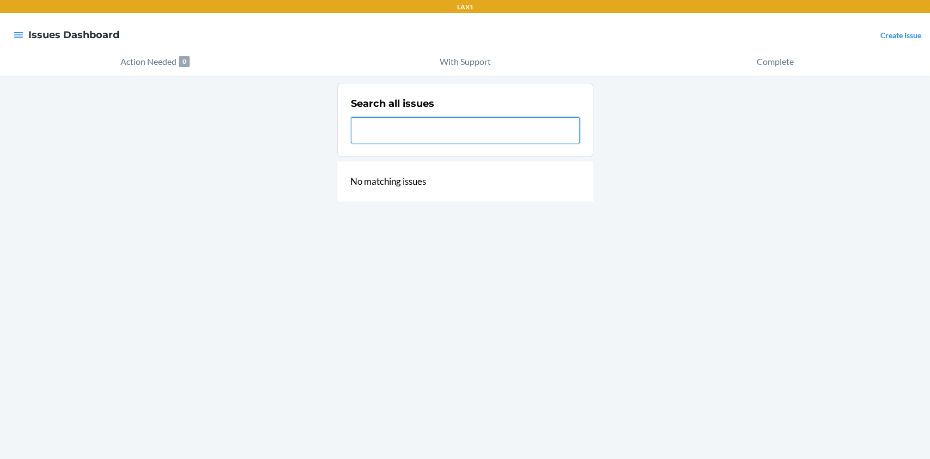
click at [519, 126] on input "text" at bounding box center [465, 130] width 229 height 26
click at [379, 136] on input "text" at bounding box center [465, 130] width 229 height 26
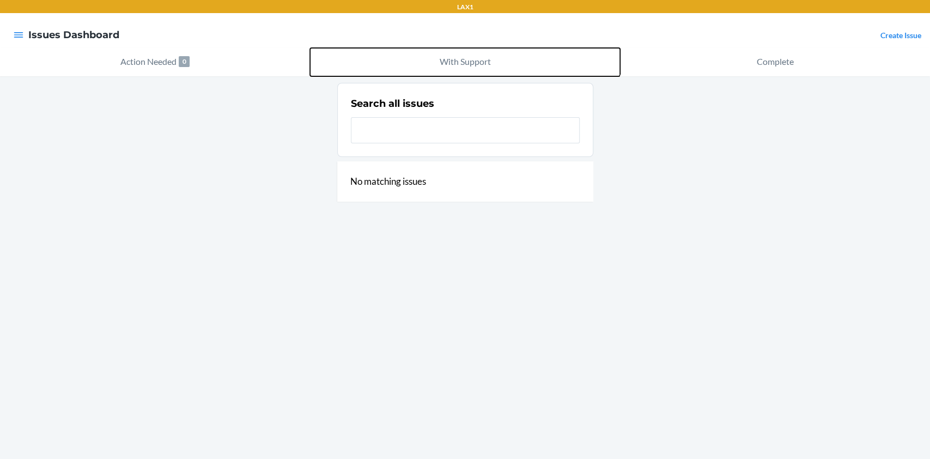
click at [465, 65] on p "With Support" at bounding box center [465, 61] width 51 height 13
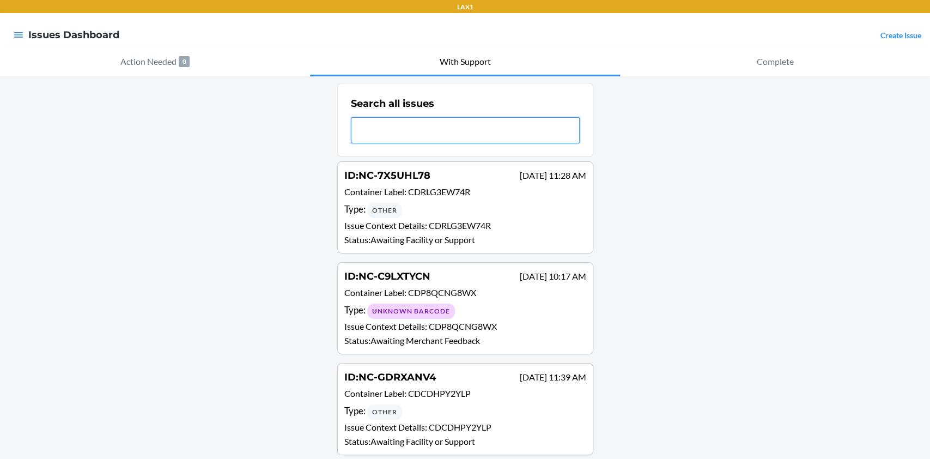
click at [465, 65] on p "With Support" at bounding box center [465, 61] width 51 height 13
click at [390, 130] on input "text" at bounding box center [465, 130] width 229 height 26
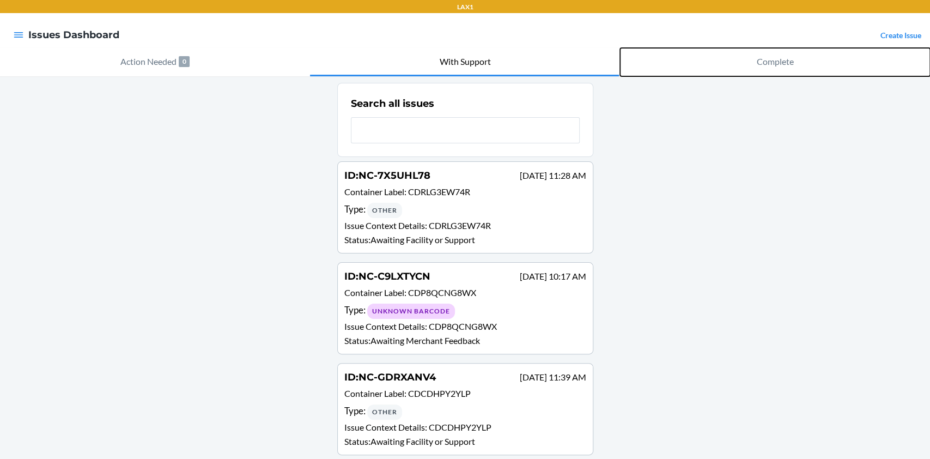
click at [765, 64] on p "Complete" at bounding box center [775, 61] width 37 height 13
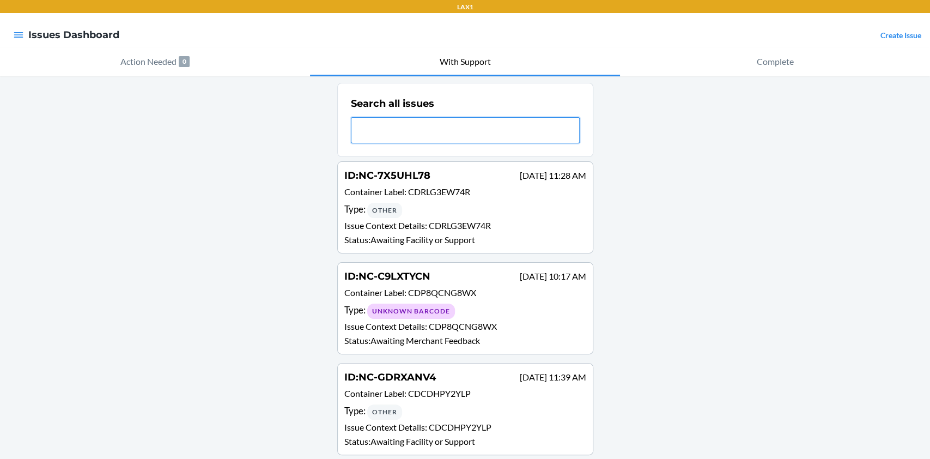
click at [425, 121] on input "text" at bounding box center [465, 130] width 229 height 26
